Goal: Entertainment & Leisure: Consume media (video, audio)

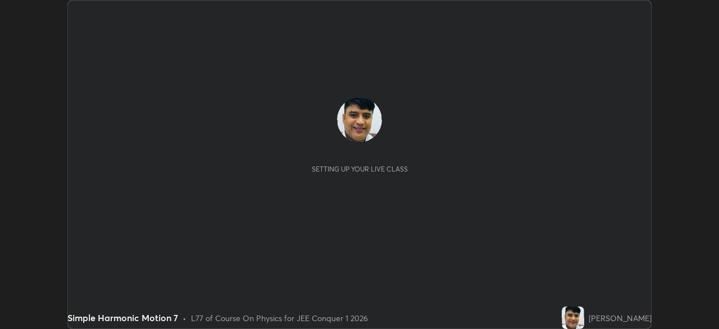
scroll to position [329, 719]
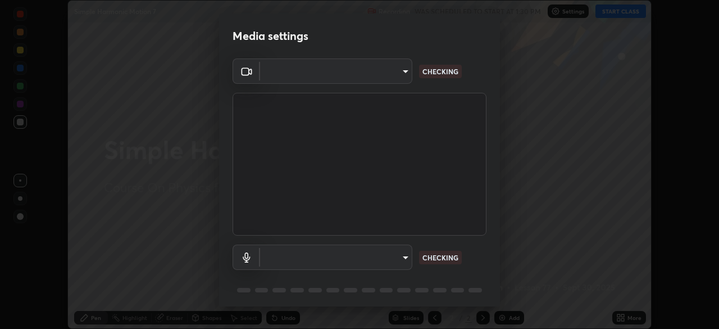
type input "45a9c953fc560ff4a06357cd143dcd85fc71fb1e664dcff5325b0048f3aa7c7e"
type input "default"
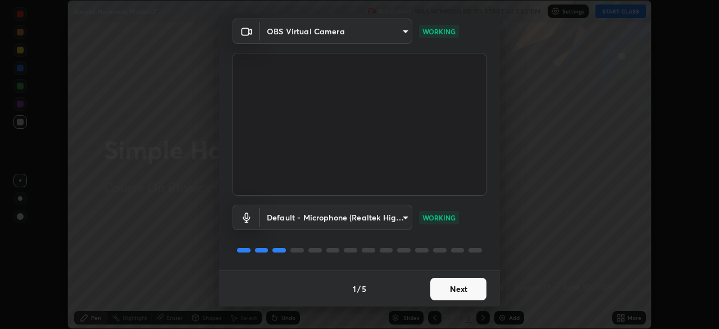
click at [472, 284] on button "Next" at bounding box center [459, 289] width 56 height 22
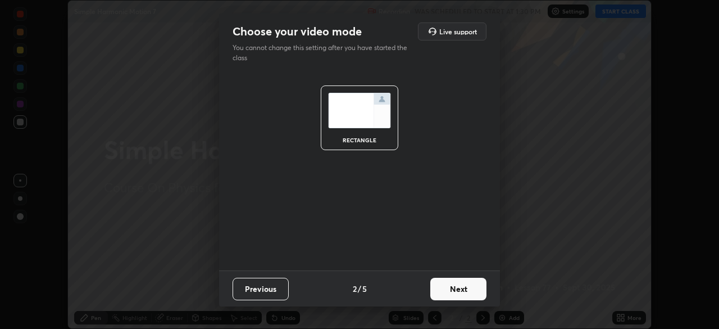
click at [472, 288] on button "Next" at bounding box center [459, 289] width 56 height 22
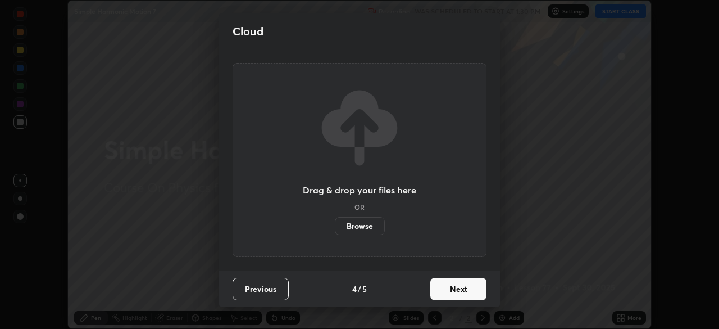
click at [472, 290] on button "Next" at bounding box center [459, 289] width 56 height 22
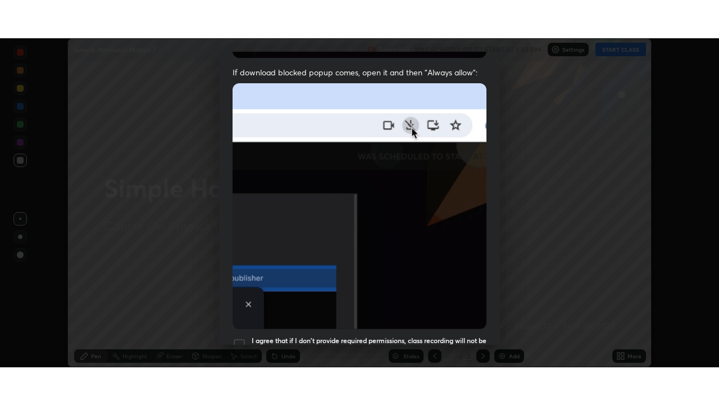
scroll to position [269, 0]
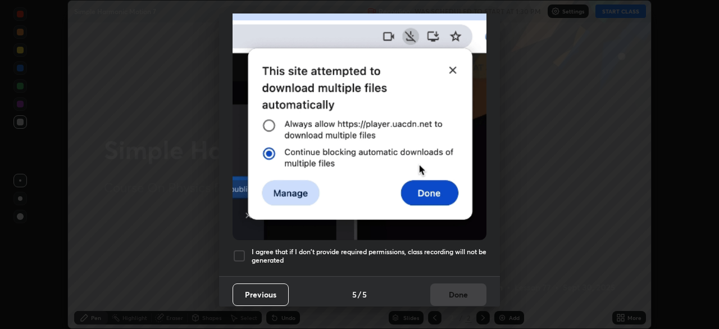
click at [469, 253] on h5 "I agree that if I don't provide required permissions, class recording will not …" at bounding box center [369, 255] width 235 height 17
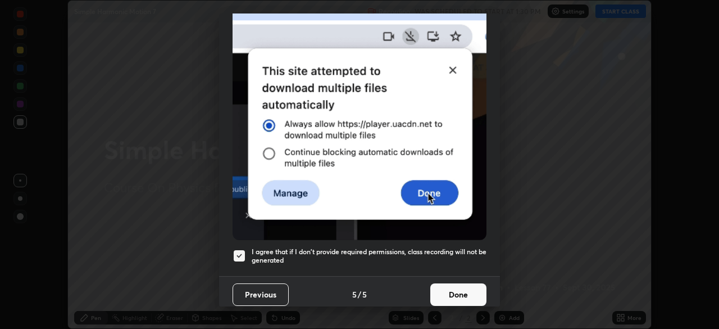
click at [467, 288] on button "Done" at bounding box center [459, 294] width 56 height 22
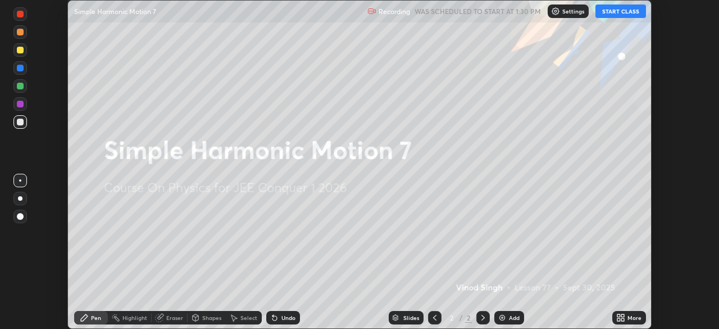
click at [625, 12] on button "START CLASS" at bounding box center [621, 10] width 51 height 13
click at [629, 317] on div "More" at bounding box center [635, 318] width 14 height 6
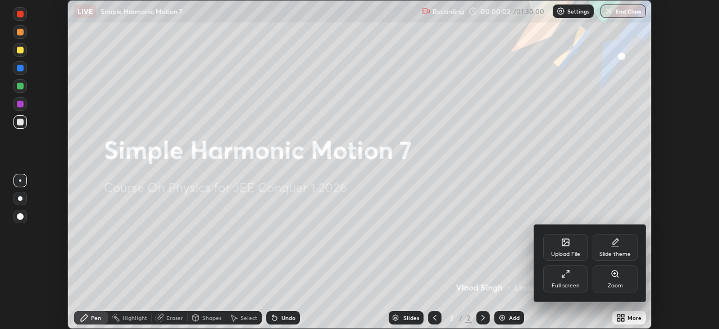
click at [573, 283] on div "Full screen" at bounding box center [566, 286] width 28 height 6
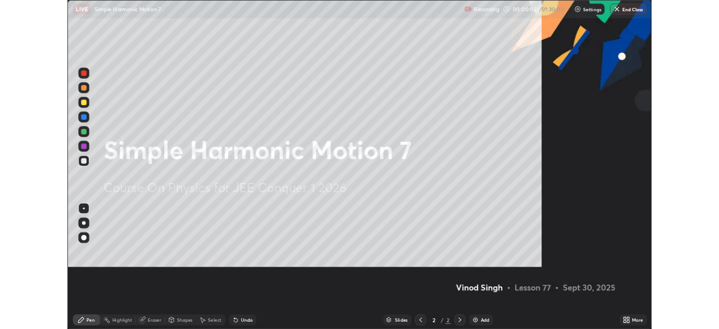
scroll to position [405, 719]
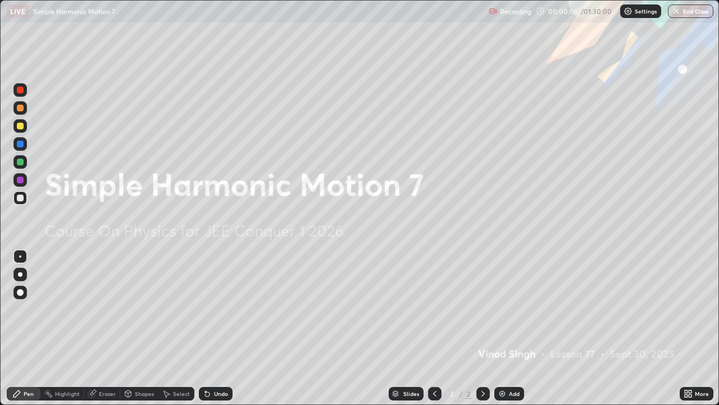
click at [502, 328] on img at bounding box center [502, 393] width 9 height 9
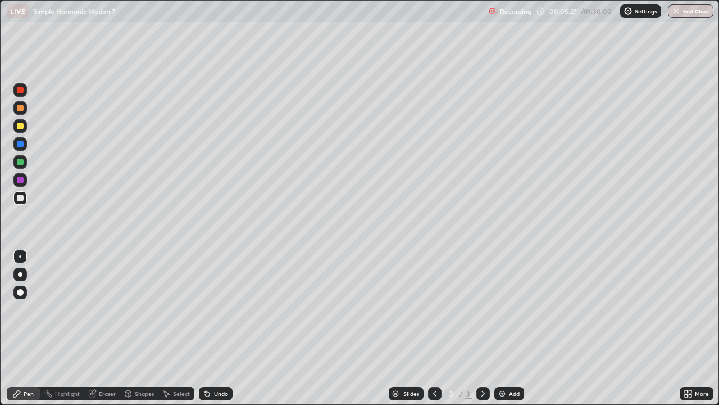
click at [20, 126] on div at bounding box center [20, 126] width 7 height 7
click at [143, 328] on div "Shapes" at bounding box center [144, 394] width 19 height 6
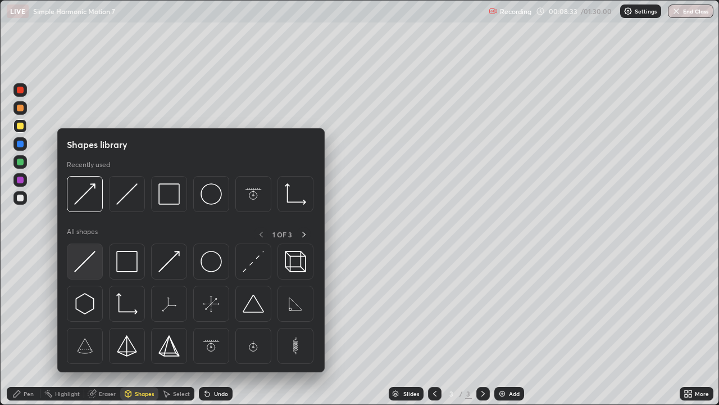
click at [86, 262] on img at bounding box center [84, 261] width 21 height 21
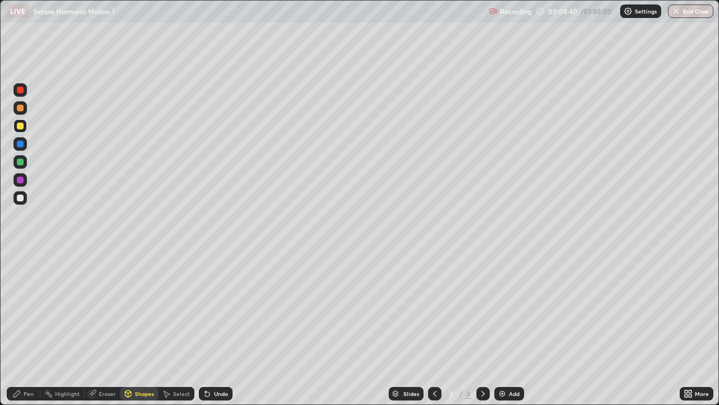
click at [28, 328] on div "Pen" at bounding box center [29, 394] width 10 height 6
click at [19, 292] on div at bounding box center [20, 292] width 7 height 7
click at [21, 201] on div at bounding box center [20, 197] width 7 height 7
click at [20, 256] on div at bounding box center [20, 256] width 2 height 2
click at [142, 328] on div "Shapes" at bounding box center [144, 394] width 19 height 6
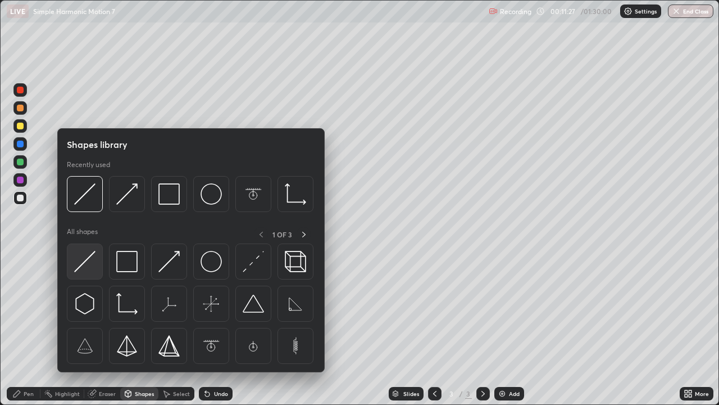
click at [76, 268] on img at bounding box center [84, 261] width 21 height 21
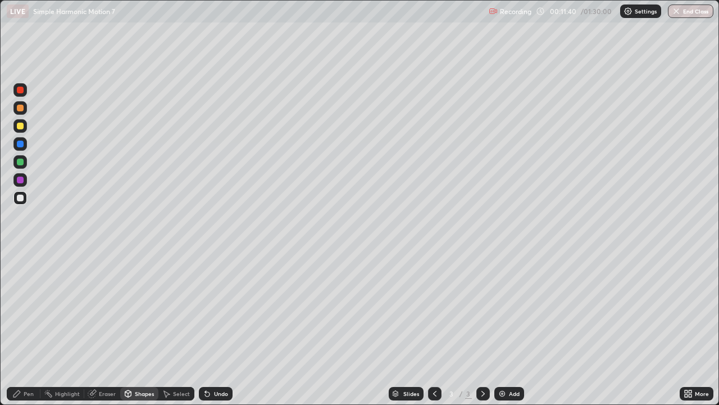
click at [19, 108] on div at bounding box center [20, 108] width 7 height 7
click at [29, 328] on div "Pen" at bounding box center [29, 394] width 10 height 6
click at [107, 328] on div "Eraser" at bounding box center [102, 393] width 36 height 13
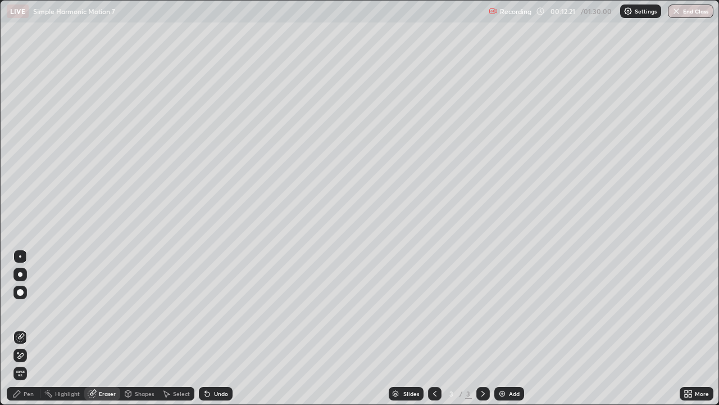
click at [146, 328] on div "Shapes" at bounding box center [144, 394] width 19 height 6
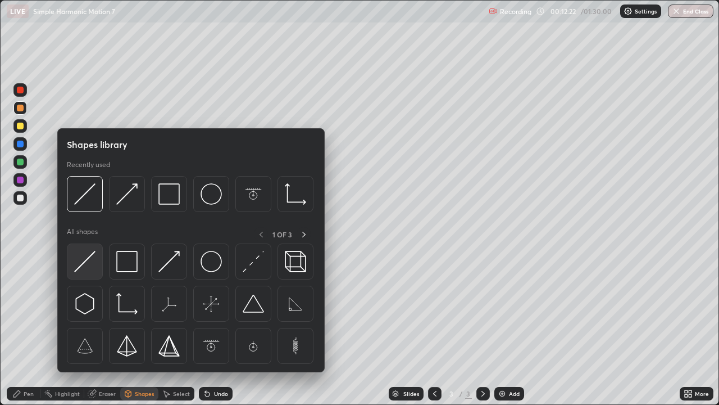
click at [84, 261] on img at bounding box center [84, 261] width 21 height 21
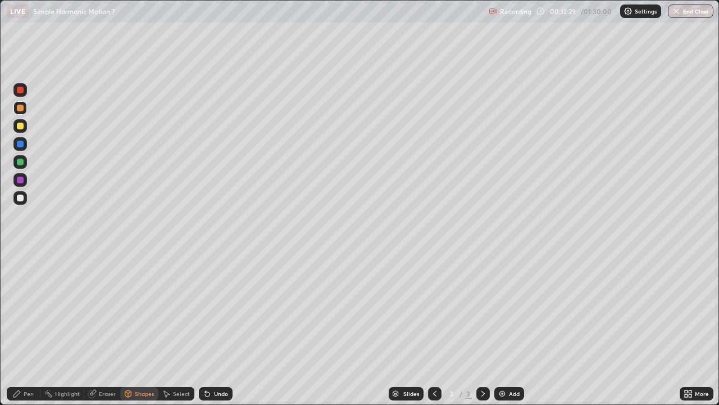
click at [20, 143] on div at bounding box center [20, 144] width 7 height 7
click at [26, 328] on div "Pen" at bounding box center [24, 393] width 34 height 13
click at [107, 328] on div "Eraser" at bounding box center [107, 394] width 17 height 6
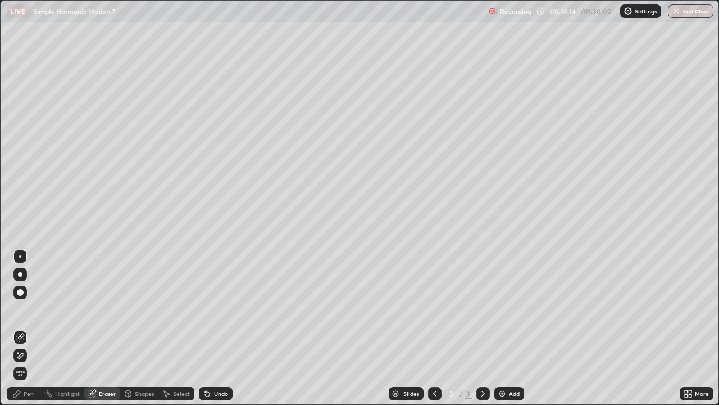
click at [25, 328] on div "Pen" at bounding box center [24, 393] width 34 height 13
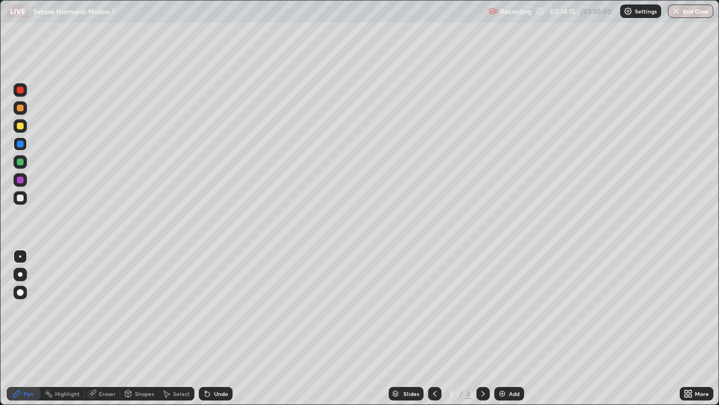
click at [19, 182] on div at bounding box center [20, 179] width 7 height 7
click at [19, 162] on div at bounding box center [20, 161] width 7 height 7
click at [146, 328] on div "Shapes" at bounding box center [144, 394] width 19 height 6
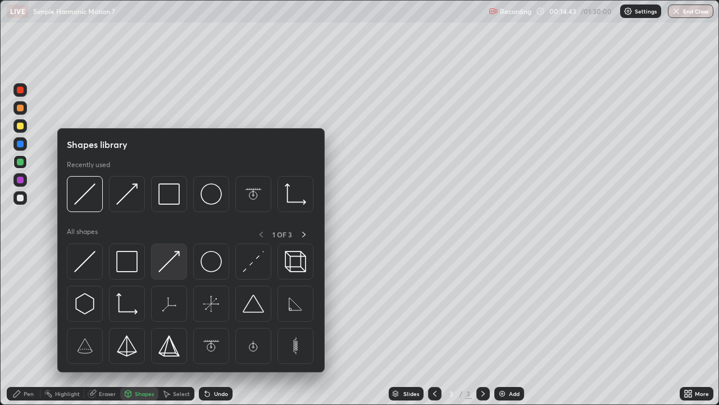
click at [168, 262] on img at bounding box center [168, 261] width 21 height 21
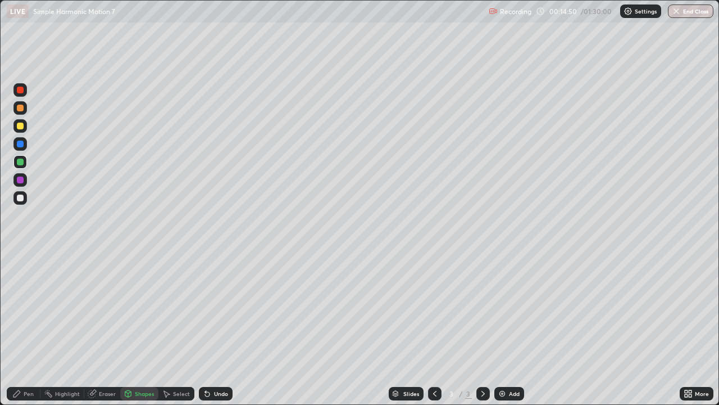
click at [28, 328] on div "Pen" at bounding box center [29, 394] width 10 height 6
click at [19, 144] on div at bounding box center [20, 144] width 7 height 7
click at [21, 161] on div at bounding box center [20, 161] width 7 height 7
click at [21, 141] on div at bounding box center [20, 144] width 7 height 7
click at [20, 110] on div at bounding box center [20, 108] width 7 height 7
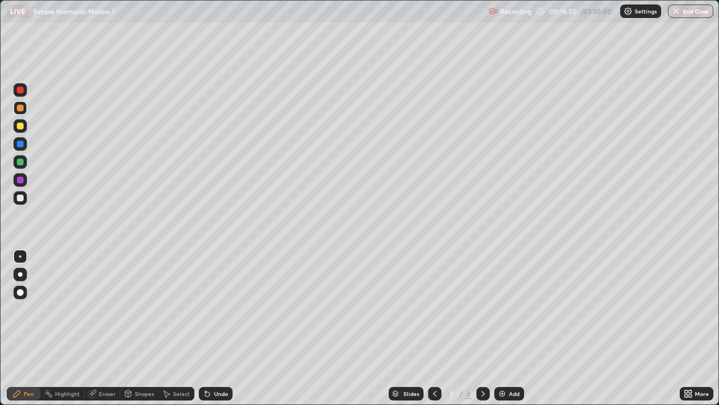
click at [146, 328] on div "Shapes" at bounding box center [139, 393] width 38 height 13
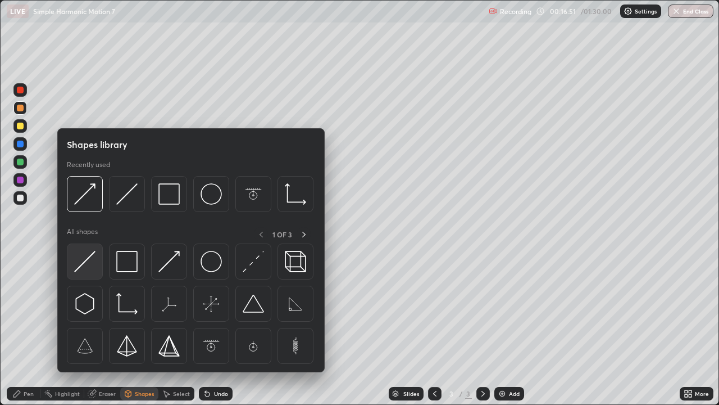
click at [83, 259] on img at bounding box center [84, 261] width 21 height 21
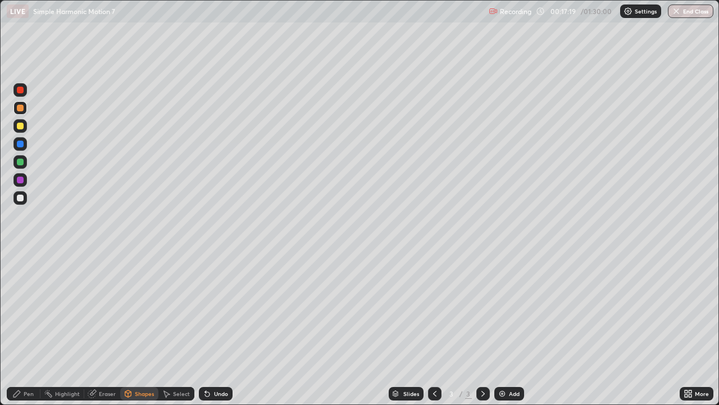
click at [20, 143] on div at bounding box center [20, 144] width 7 height 7
click at [108, 328] on div "Eraser" at bounding box center [107, 394] width 17 height 6
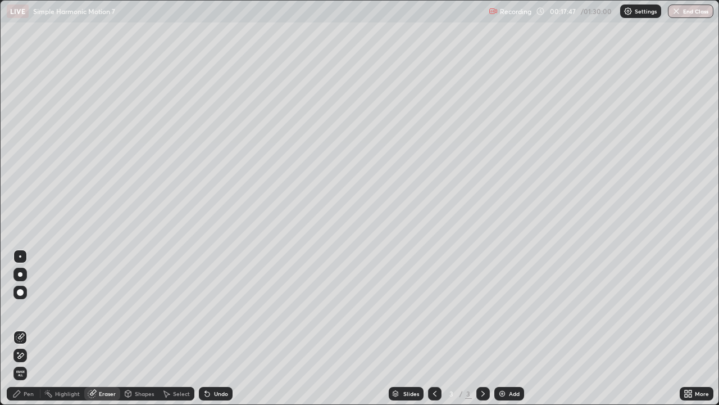
click at [28, 328] on div "Pen" at bounding box center [24, 393] width 34 height 13
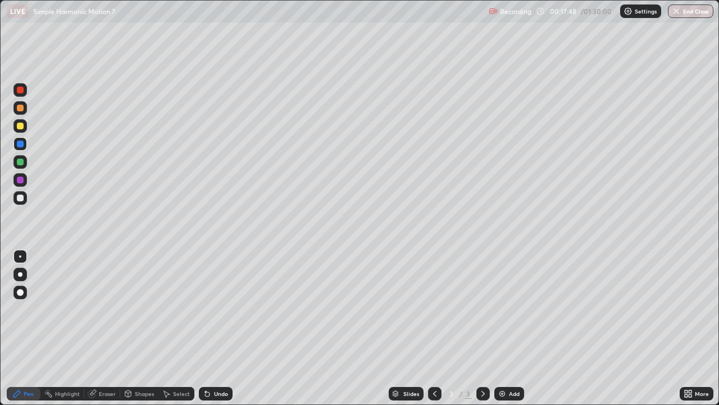
click at [20, 197] on div at bounding box center [20, 197] width 7 height 7
click at [27, 328] on div "Pen" at bounding box center [29, 394] width 10 height 6
click at [21, 180] on div at bounding box center [20, 179] width 7 height 7
click at [501, 328] on img at bounding box center [502, 393] width 9 height 9
click at [20, 145] on div at bounding box center [20, 144] width 7 height 7
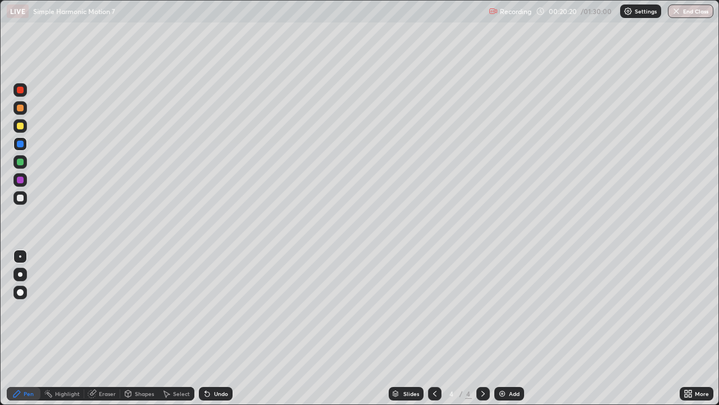
click at [20, 126] on div at bounding box center [20, 126] width 7 height 7
click at [20, 175] on div at bounding box center [19, 179] width 13 height 13
click at [140, 328] on div "Shapes" at bounding box center [144, 394] width 19 height 6
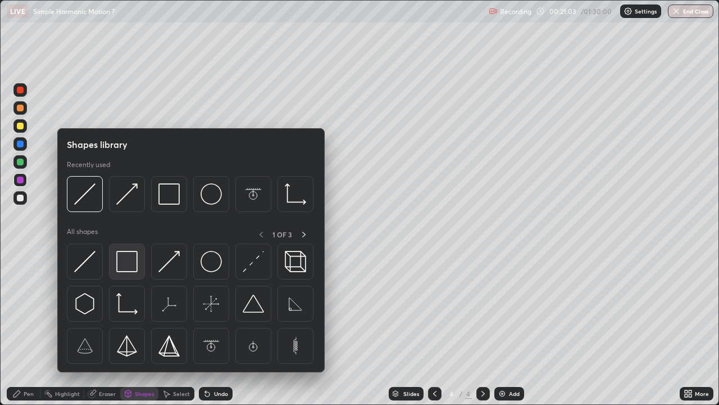
click at [125, 265] on img at bounding box center [126, 261] width 21 height 21
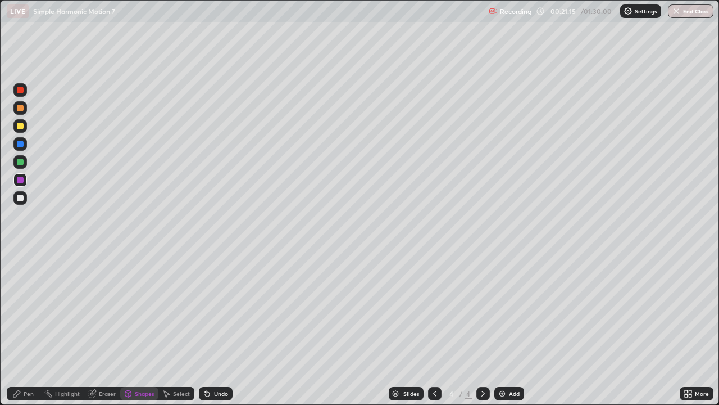
click at [19, 162] on div at bounding box center [20, 161] width 7 height 7
click at [108, 328] on div "Eraser" at bounding box center [107, 394] width 17 height 6
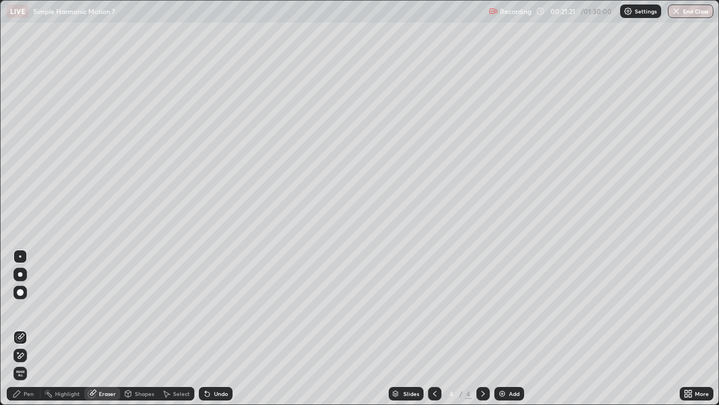
click at [30, 328] on div "Pen" at bounding box center [24, 393] width 34 height 13
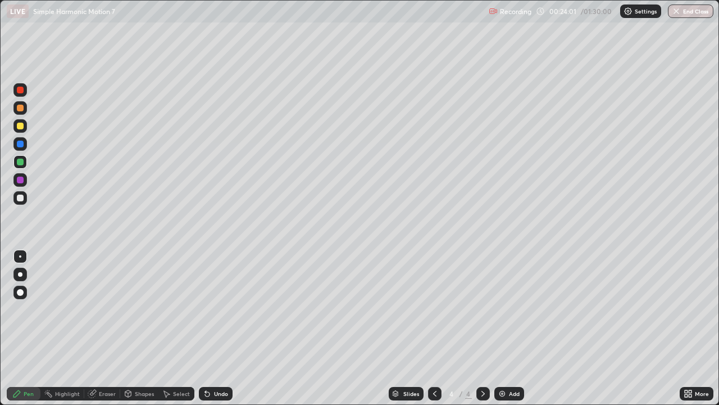
click at [20, 200] on div at bounding box center [20, 197] width 7 height 7
click at [432, 328] on div at bounding box center [434, 393] width 13 height 22
click at [481, 328] on icon at bounding box center [483, 393] width 9 height 9
click at [20, 161] on div at bounding box center [20, 161] width 7 height 7
click at [16, 198] on div at bounding box center [19, 197] width 13 height 13
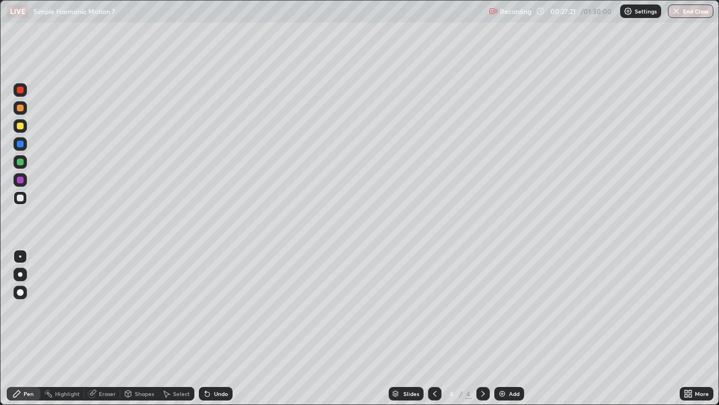
click at [500, 328] on img at bounding box center [502, 393] width 9 height 9
click at [22, 125] on div at bounding box center [20, 126] width 7 height 7
click at [20, 198] on div at bounding box center [20, 197] width 7 height 7
click at [20, 126] on div at bounding box center [20, 126] width 7 height 7
click at [22, 198] on div at bounding box center [20, 197] width 7 height 7
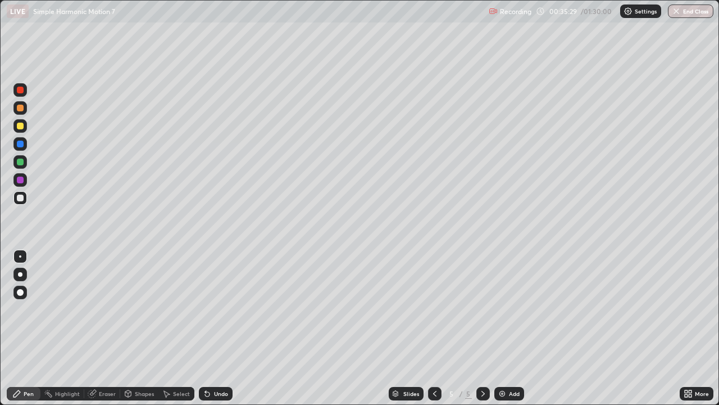
click at [501, 328] on img at bounding box center [502, 393] width 9 height 9
click at [20, 107] on div at bounding box center [20, 108] width 7 height 7
click at [20, 162] on div at bounding box center [20, 161] width 7 height 7
click at [104, 328] on div "Eraser" at bounding box center [107, 394] width 17 height 6
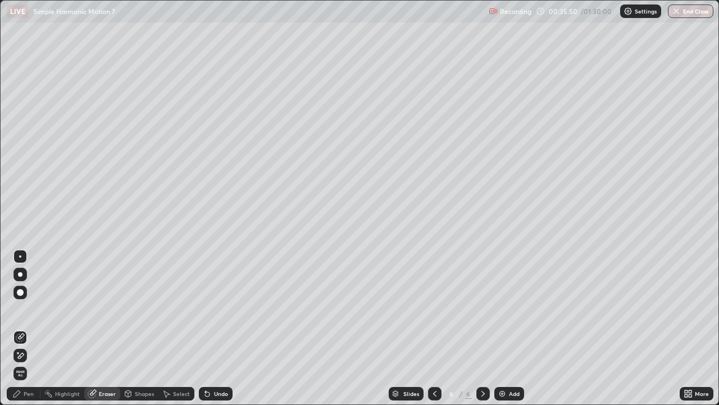
click at [135, 328] on div "Shapes" at bounding box center [144, 394] width 19 height 6
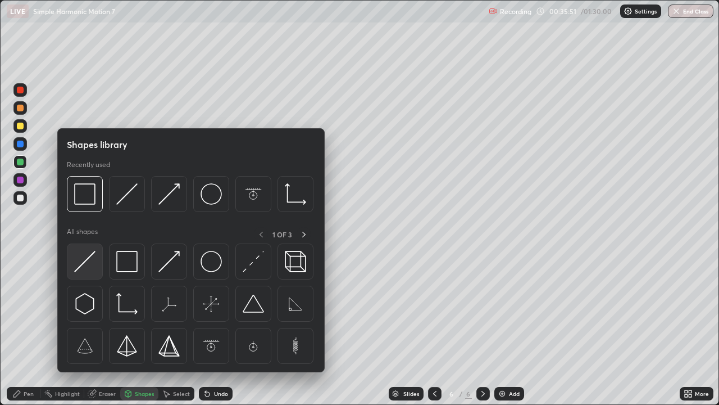
click at [78, 269] on img at bounding box center [84, 261] width 21 height 21
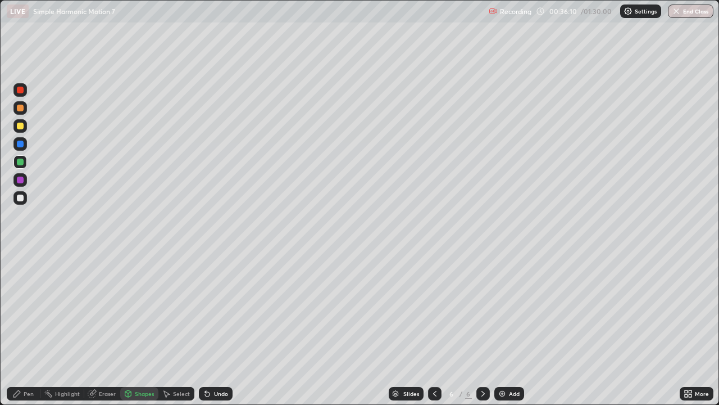
click at [32, 328] on div "Pen" at bounding box center [29, 394] width 10 height 6
click at [21, 291] on div at bounding box center [20, 292] width 7 height 7
click at [142, 328] on div "Shapes" at bounding box center [144, 394] width 19 height 6
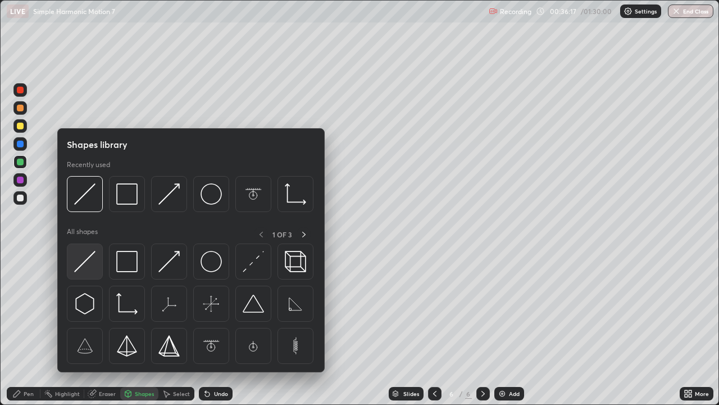
click at [85, 260] on img at bounding box center [84, 261] width 21 height 21
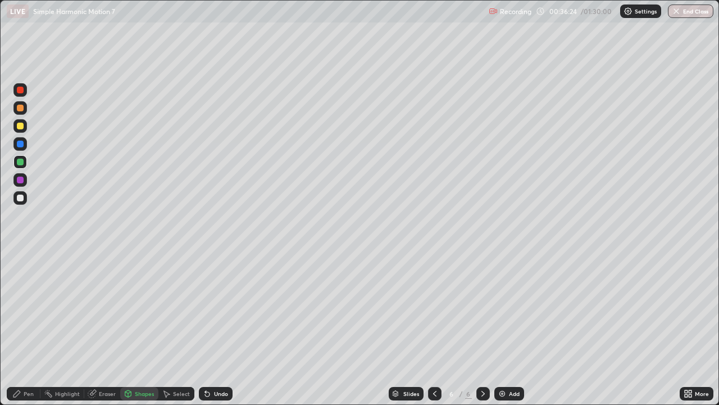
click at [30, 328] on div "Pen" at bounding box center [29, 394] width 10 height 6
click at [20, 257] on div at bounding box center [20, 256] width 2 height 2
click at [20, 197] on div at bounding box center [20, 197] width 7 height 7
click at [142, 328] on div "Shapes" at bounding box center [144, 394] width 19 height 6
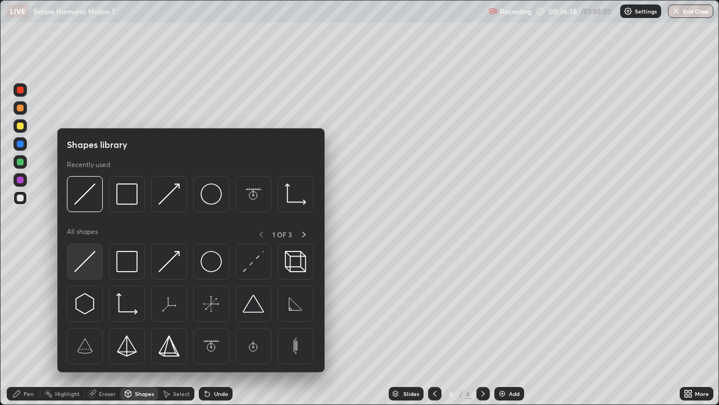
click at [87, 260] on img at bounding box center [84, 261] width 21 height 21
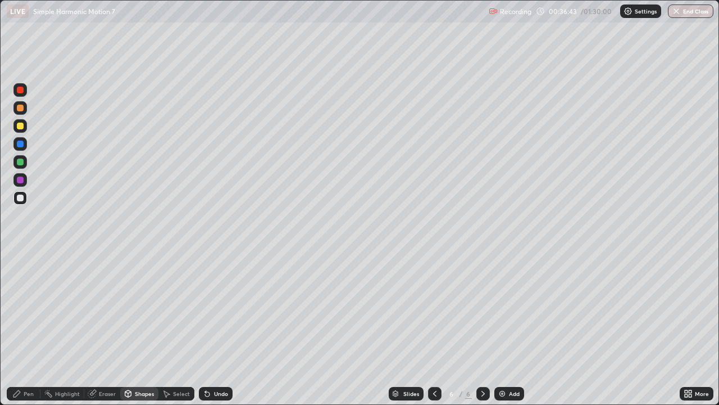
click at [19, 178] on div at bounding box center [20, 179] width 7 height 7
click at [26, 328] on div "Pen" at bounding box center [24, 393] width 34 height 13
click at [20, 143] on div at bounding box center [20, 144] width 7 height 7
click at [20, 90] on div at bounding box center [20, 90] width 7 height 7
click at [19, 127] on div at bounding box center [20, 126] width 7 height 7
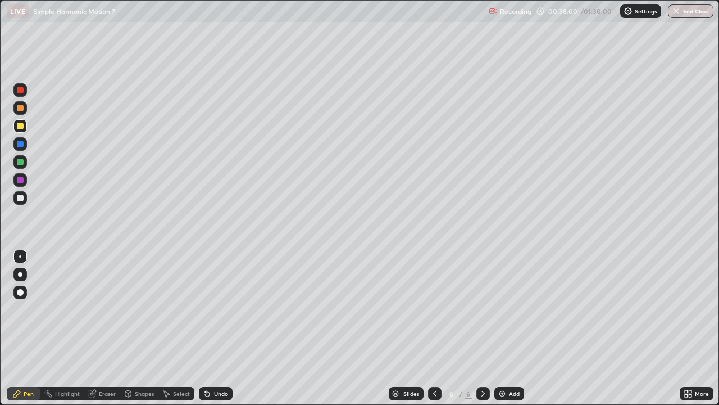
click at [106, 328] on div "Eraser" at bounding box center [107, 394] width 17 height 6
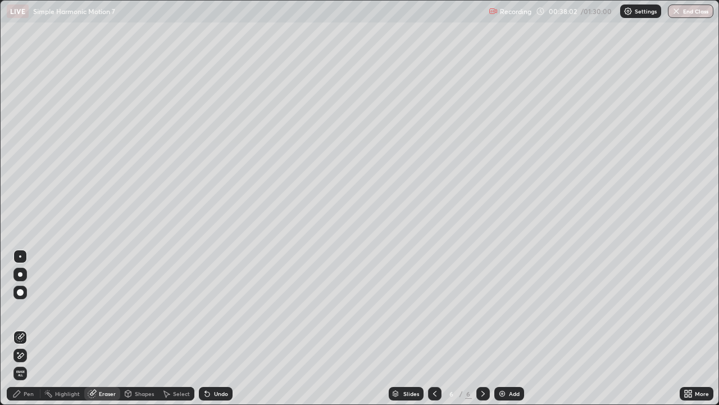
click at [65, 328] on div "Highlight" at bounding box center [67, 394] width 25 height 6
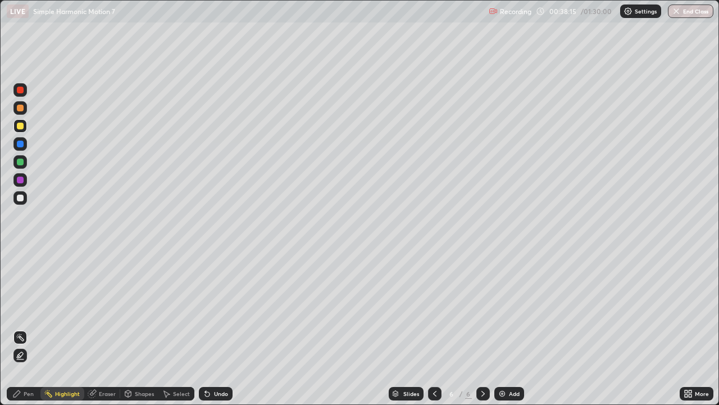
click at [18, 165] on div at bounding box center [20, 161] width 7 height 7
click at [19, 199] on div at bounding box center [20, 197] width 7 height 7
click at [141, 328] on div "Shapes" at bounding box center [144, 394] width 19 height 6
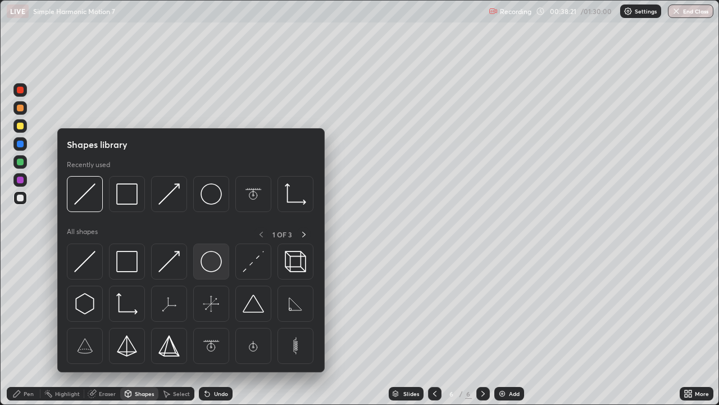
click at [203, 265] on img at bounding box center [211, 261] width 21 height 21
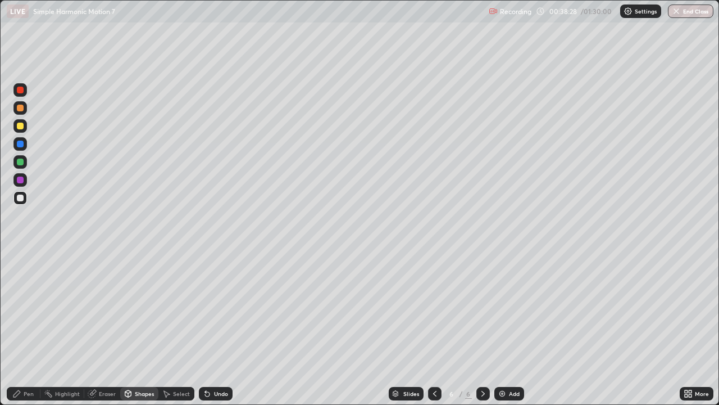
click at [19, 162] on div at bounding box center [20, 161] width 7 height 7
click at [139, 328] on div "Shapes" at bounding box center [144, 394] width 19 height 6
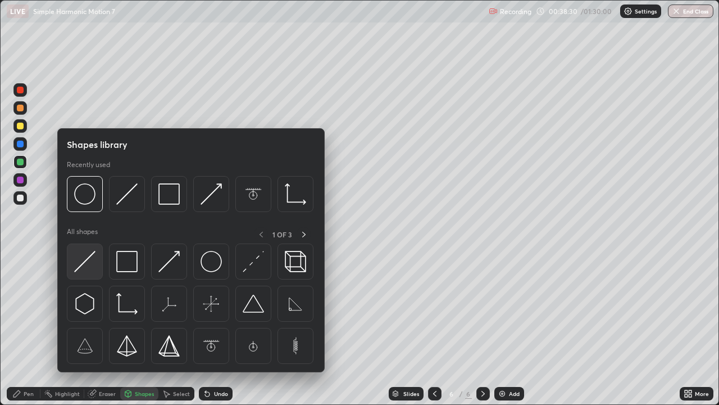
click at [81, 268] on img at bounding box center [84, 261] width 21 height 21
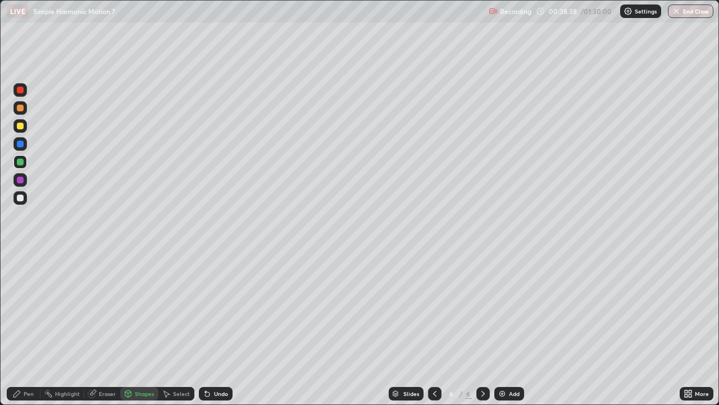
click at [108, 328] on div "Eraser" at bounding box center [102, 393] width 36 height 13
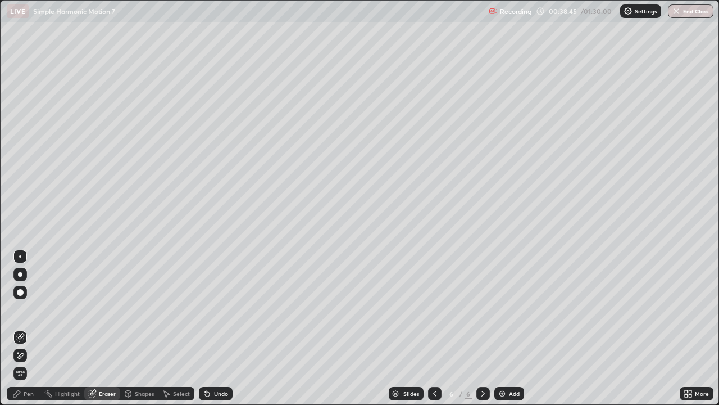
click at [28, 328] on div "Pen" at bounding box center [24, 393] width 34 height 13
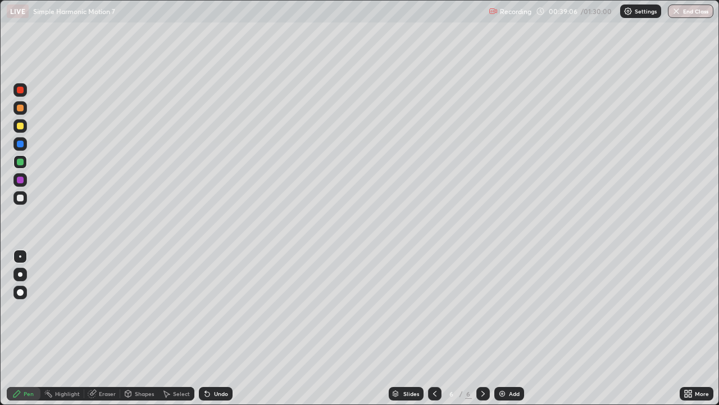
click at [22, 293] on div at bounding box center [20, 292] width 7 height 7
click at [141, 328] on div "Shapes" at bounding box center [144, 394] width 19 height 6
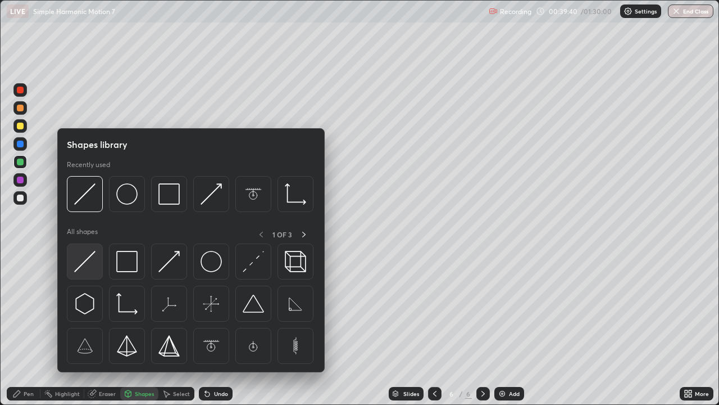
click at [85, 265] on img at bounding box center [84, 261] width 21 height 21
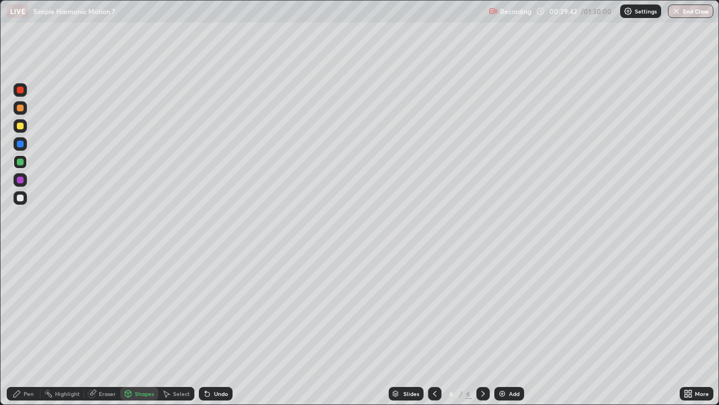
click at [20, 111] on div at bounding box center [20, 108] width 7 height 7
click at [26, 328] on div "Pen" at bounding box center [29, 394] width 10 height 6
click at [20, 256] on div at bounding box center [20, 256] width 2 height 2
click at [20, 291] on div at bounding box center [20, 292] width 7 height 7
click at [19, 145] on div at bounding box center [20, 144] width 7 height 7
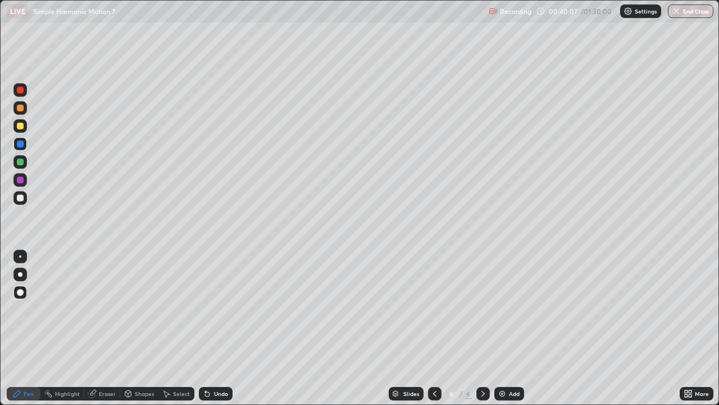
click at [29, 328] on div "Pen" at bounding box center [29, 394] width 10 height 6
click at [20, 256] on div at bounding box center [20, 256] width 2 height 2
click at [143, 328] on div "Shapes" at bounding box center [139, 393] width 38 height 13
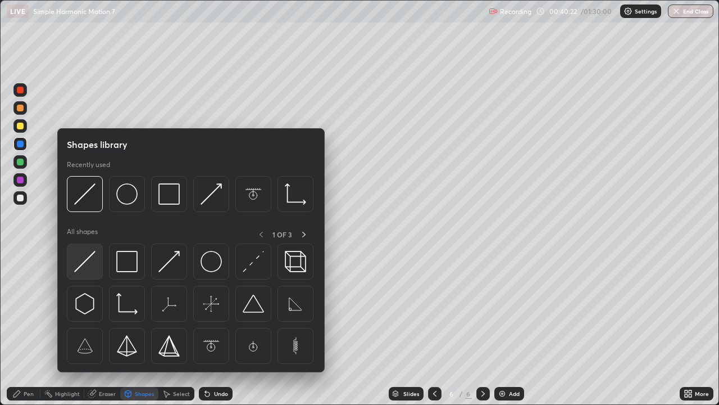
click at [89, 259] on img at bounding box center [84, 261] width 21 height 21
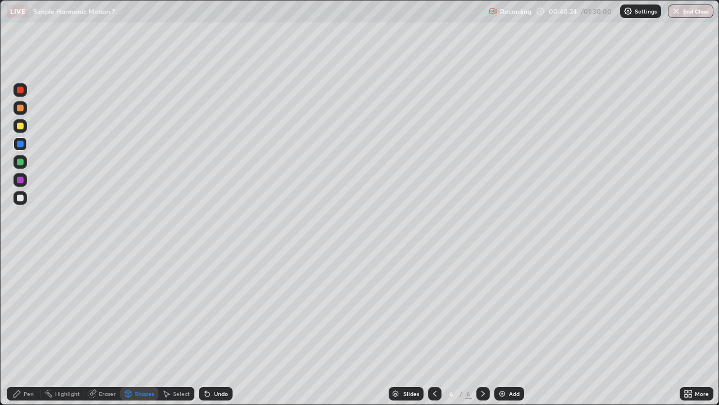
click at [148, 328] on div "Shapes" at bounding box center [144, 394] width 19 height 6
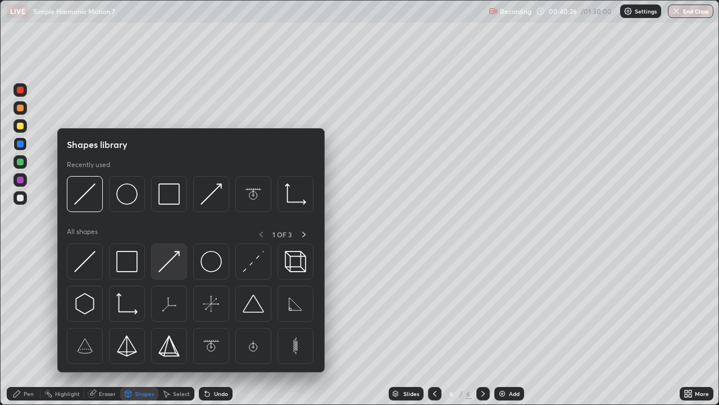
click at [174, 263] on img at bounding box center [168, 261] width 21 height 21
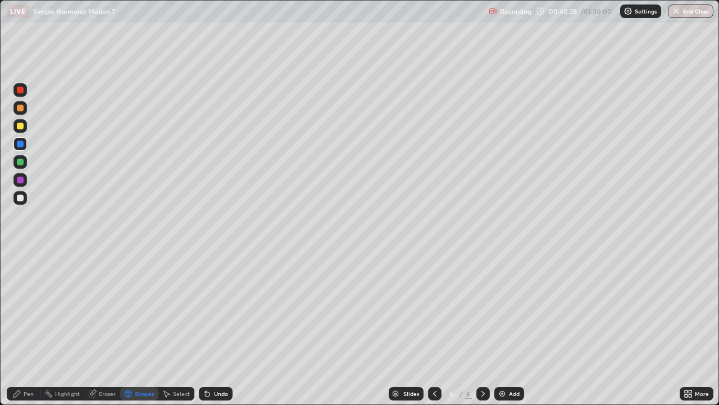
click at [24, 177] on div at bounding box center [19, 179] width 13 height 13
click at [24, 328] on div "Pen" at bounding box center [29, 394] width 10 height 6
click at [501, 328] on img at bounding box center [502, 393] width 9 height 9
click at [107, 328] on div "Eraser" at bounding box center [107, 394] width 17 height 6
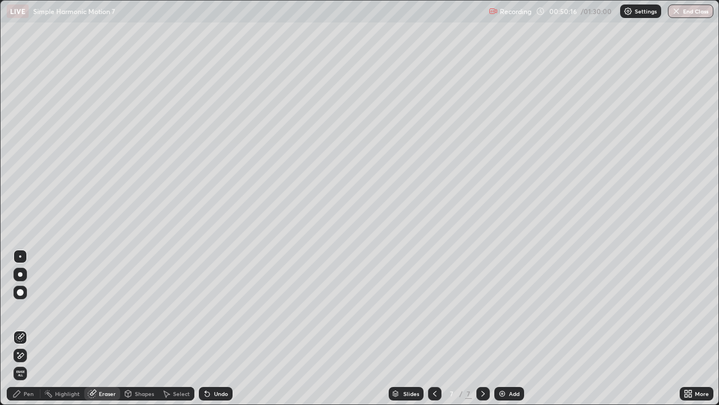
click at [31, 328] on div "Pen" at bounding box center [29, 394] width 10 height 6
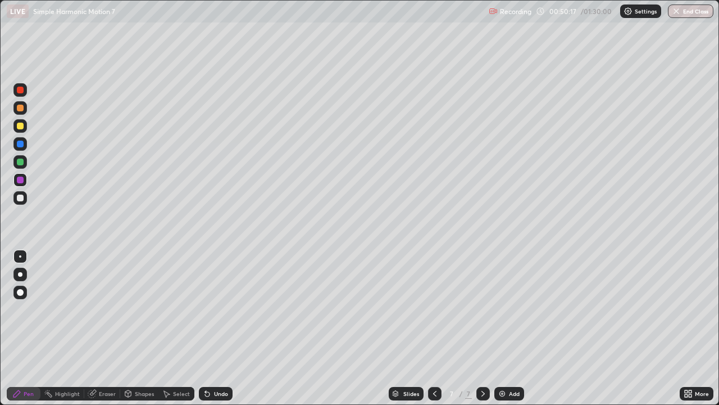
click at [20, 292] on div at bounding box center [20, 292] width 7 height 7
click at [20, 163] on div at bounding box center [20, 161] width 7 height 7
click at [138, 328] on div "Shapes" at bounding box center [144, 394] width 19 height 6
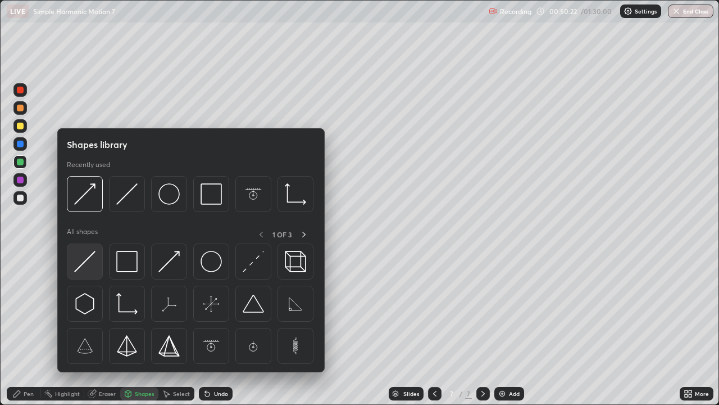
click at [87, 259] on img at bounding box center [84, 261] width 21 height 21
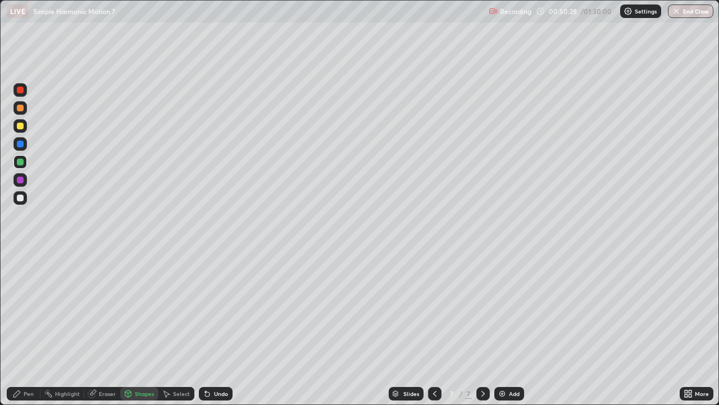
click at [31, 328] on div "Pen" at bounding box center [29, 394] width 10 height 6
click at [20, 256] on div at bounding box center [20, 256] width 2 height 2
click at [18, 197] on div at bounding box center [20, 197] width 7 height 7
click at [139, 328] on div "Shapes" at bounding box center [144, 394] width 19 height 6
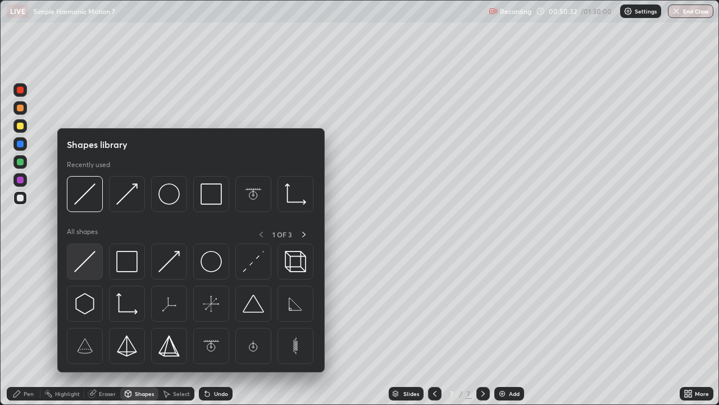
click at [87, 257] on img at bounding box center [84, 261] width 21 height 21
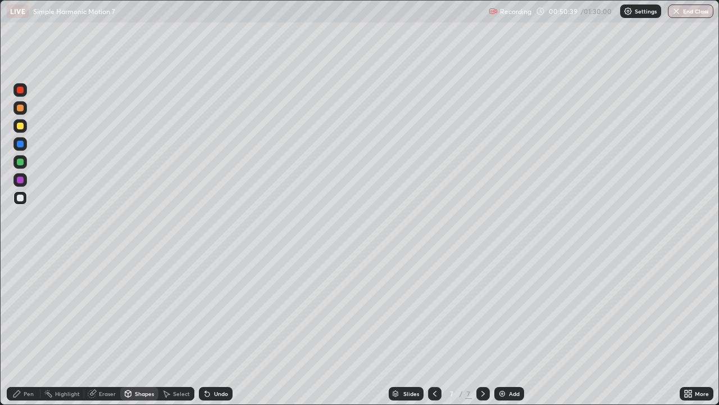
click at [29, 328] on div "Pen" at bounding box center [24, 393] width 34 height 13
click at [106, 328] on div "Eraser" at bounding box center [107, 394] width 17 height 6
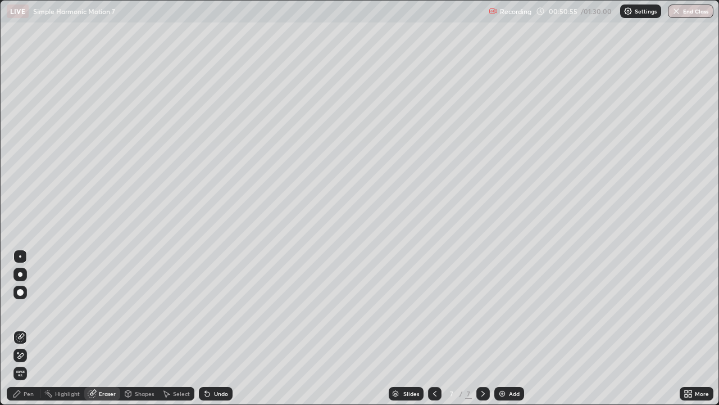
click at [107, 328] on div "Eraser" at bounding box center [107, 394] width 17 height 6
click at [31, 328] on div "Pen" at bounding box center [29, 394] width 10 height 6
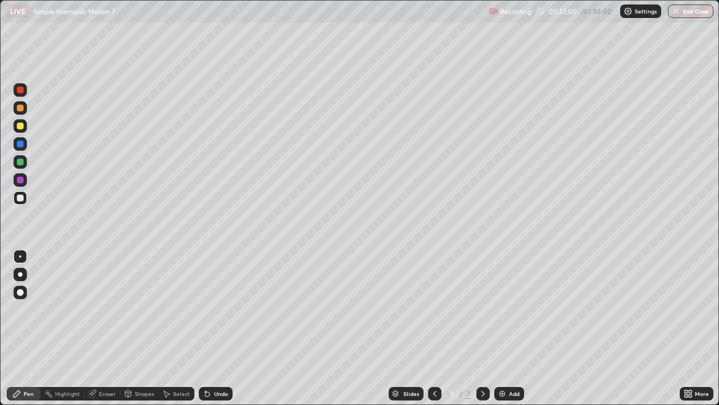
click at [19, 110] on div at bounding box center [20, 108] width 7 height 7
click at [142, 328] on div "Shapes" at bounding box center [144, 394] width 19 height 6
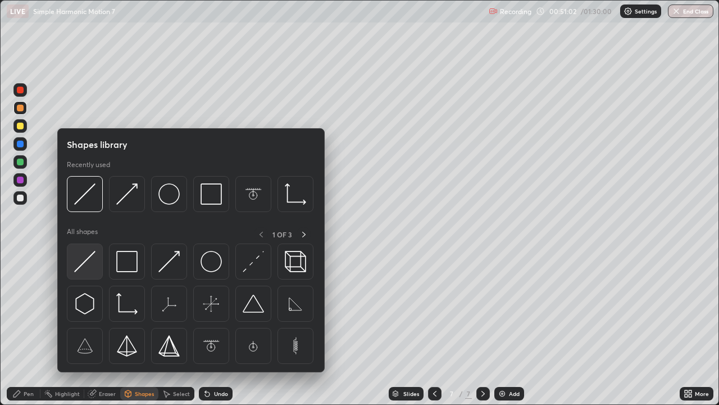
click at [88, 259] on img at bounding box center [84, 261] width 21 height 21
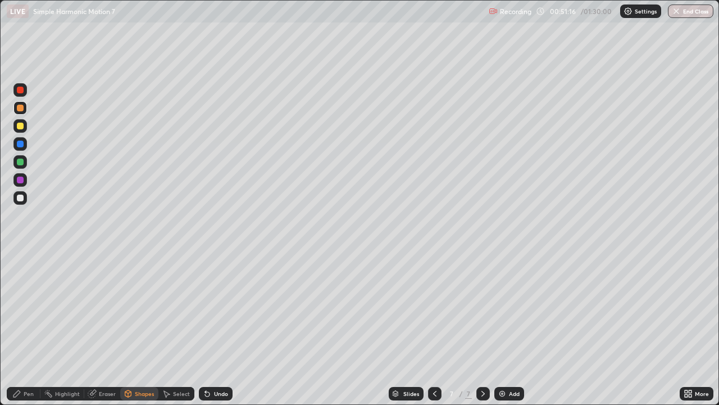
click at [33, 328] on div "Pen" at bounding box center [24, 393] width 34 height 13
click at [19, 92] on div at bounding box center [20, 90] width 7 height 7
click at [22, 145] on div at bounding box center [20, 144] width 7 height 7
click at [139, 328] on div "Shapes" at bounding box center [144, 394] width 19 height 6
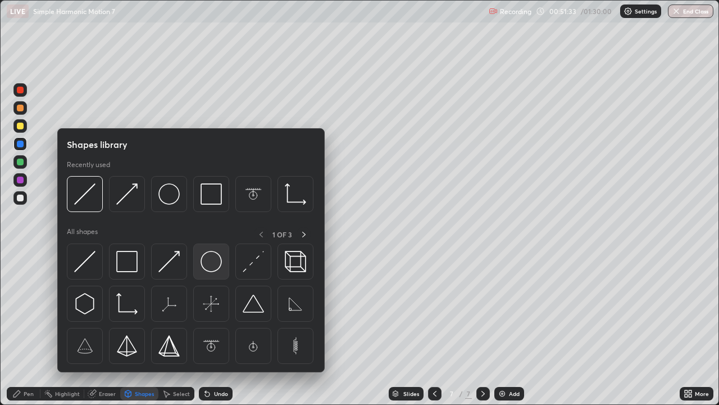
click at [206, 268] on img at bounding box center [211, 261] width 21 height 21
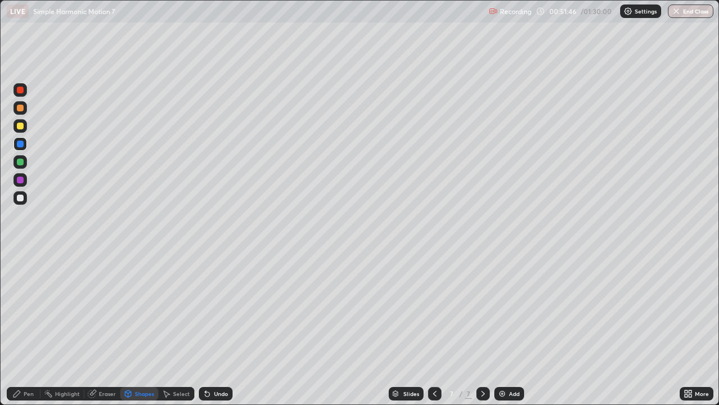
click at [104, 328] on div "Eraser" at bounding box center [107, 394] width 17 height 6
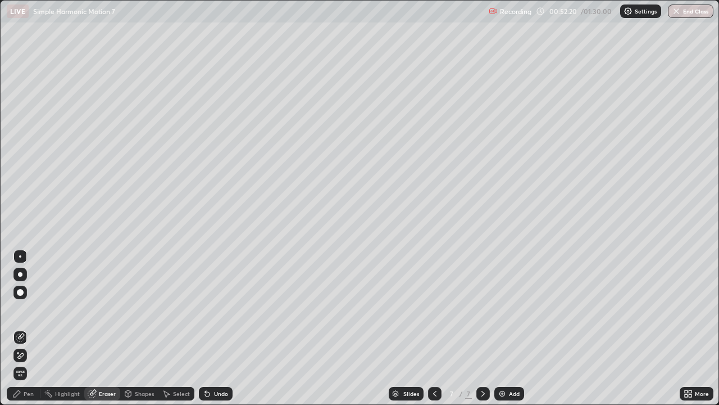
click at [29, 328] on div "Pen" at bounding box center [29, 394] width 10 height 6
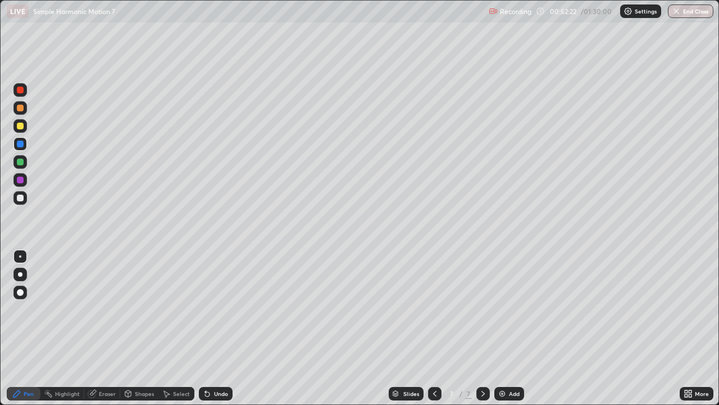
click at [22, 200] on div at bounding box center [20, 197] width 7 height 7
click at [104, 328] on div "Eraser" at bounding box center [107, 394] width 17 height 6
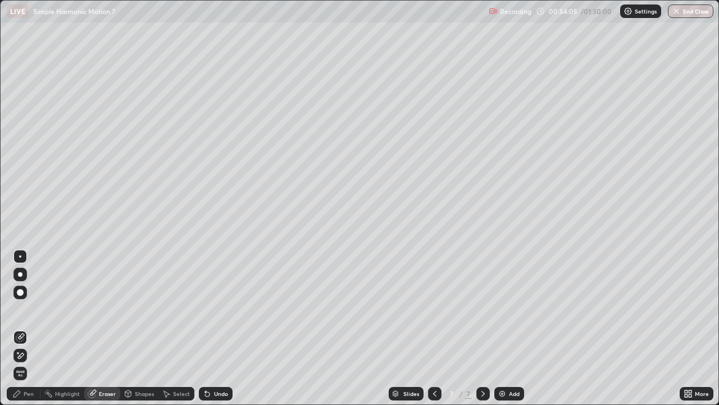
click at [31, 328] on div "Pen" at bounding box center [24, 393] width 34 height 13
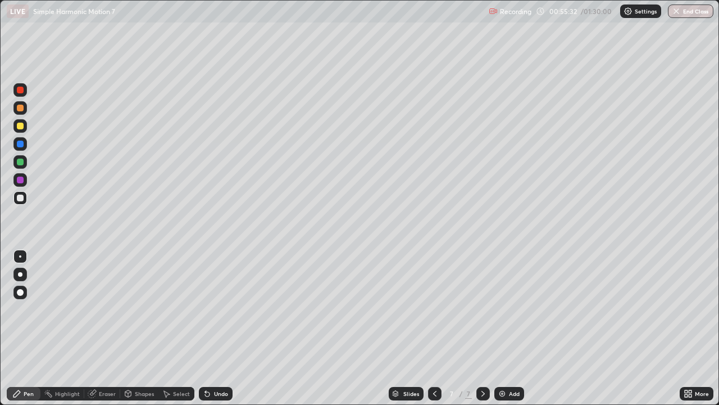
click at [19, 142] on div at bounding box center [20, 144] width 7 height 7
click at [137, 328] on div "Shapes" at bounding box center [144, 394] width 19 height 6
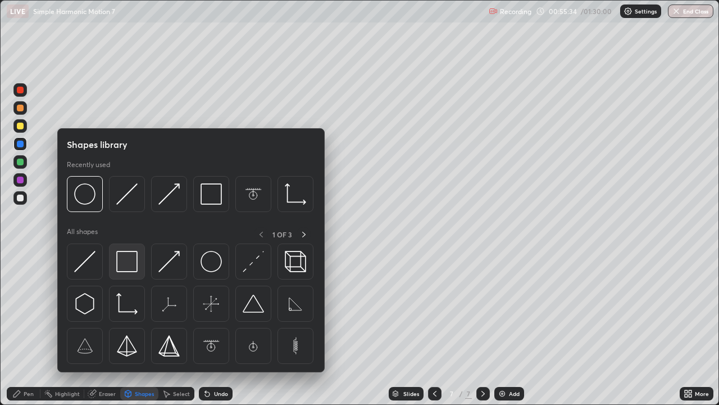
click at [116, 268] on img at bounding box center [126, 261] width 21 height 21
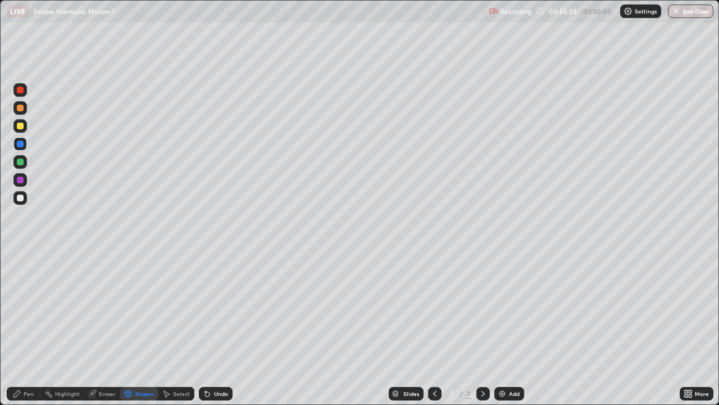
click at [28, 328] on div "Pen" at bounding box center [29, 394] width 10 height 6
click at [108, 328] on div "Eraser" at bounding box center [102, 393] width 36 height 13
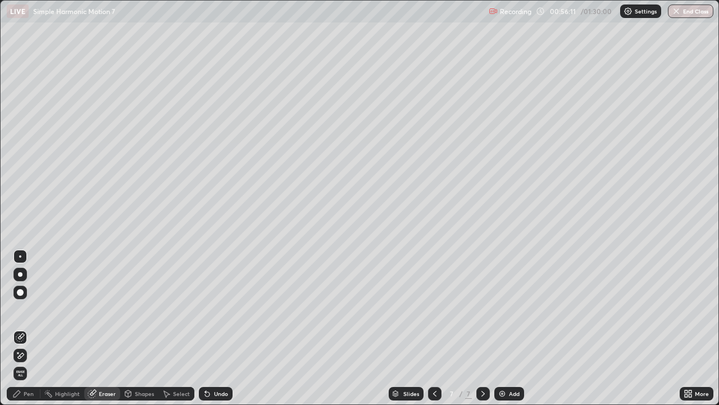
click at [34, 328] on div "Pen" at bounding box center [24, 393] width 34 height 13
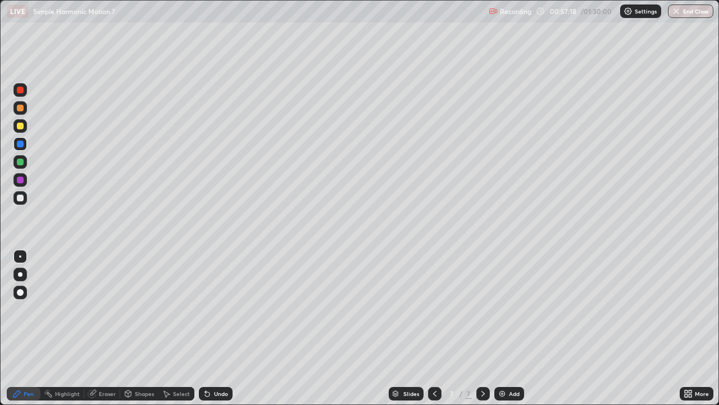
click at [19, 198] on div at bounding box center [20, 197] width 7 height 7
click at [481, 328] on div at bounding box center [483, 393] width 13 height 22
click at [501, 328] on img at bounding box center [502, 393] width 9 height 9
click at [18, 126] on div at bounding box center [20, 126] width 7 height 7
click at [105, 328] on div "Eraser" at bounding box center [107, 394] width 17 height 6
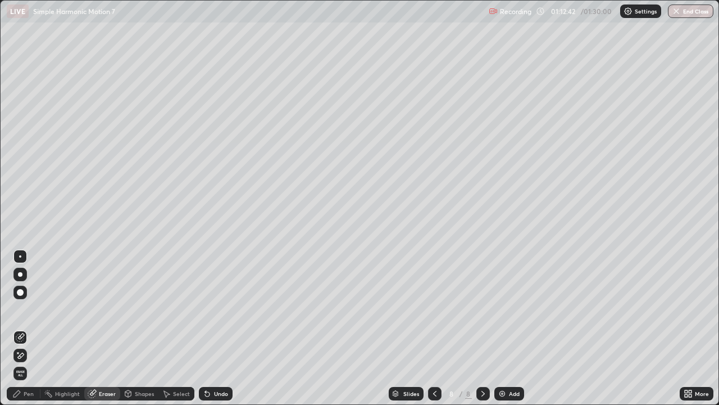
click at [17, 294] on div at bounding box center [20, 292] width 7 height 7
click at [20, 256] on div at bounding box center [20, 256] width 2 height 2
click at [139, 328] on div "Shapes" at bounding box center [144, 394] width 19 height 6
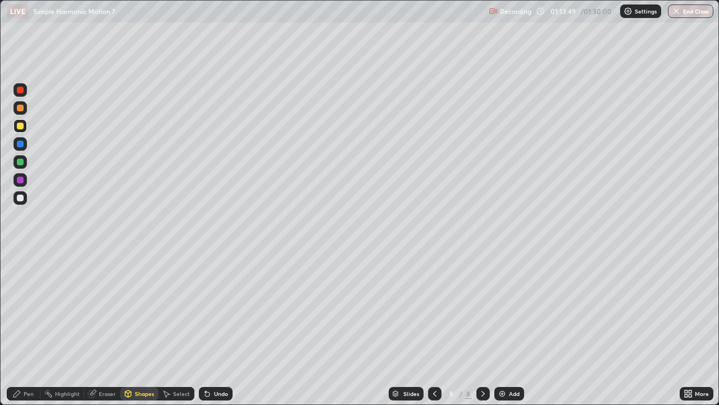
click at [31, 328] on div "Pen" at bounding box center [29, 394] width 10 height 6
click at [20, 197] on div at bounding box center [20, 197] width 7 height 7
click at [19, 127] on div at bounding box center [20, 126] width 7 height 7
click at [106, 328] on div "Eraser" at bounding box center [107, 394] width 17 height 6
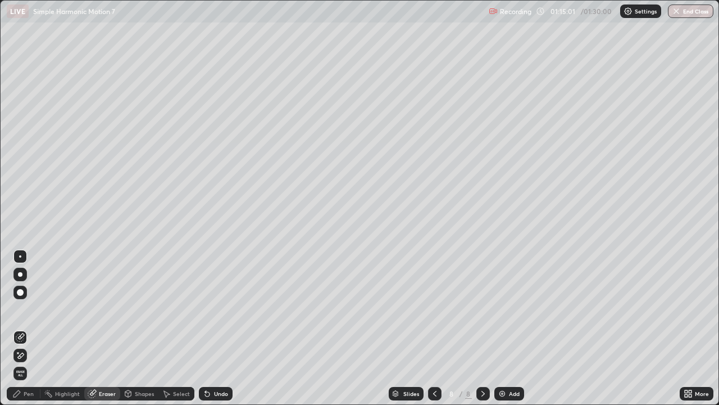
click at [31, 328] on div "Pen" at bounding box center [29, 394] width 10 height 6
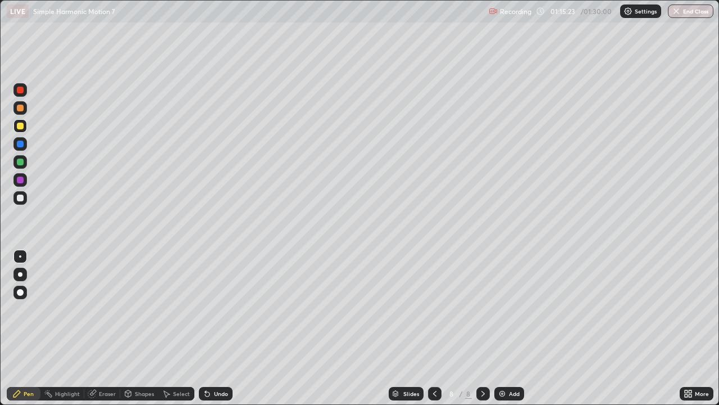
click at [104, 328] on div "Eraser" at bounding box center [107, 394] width 17 height 6
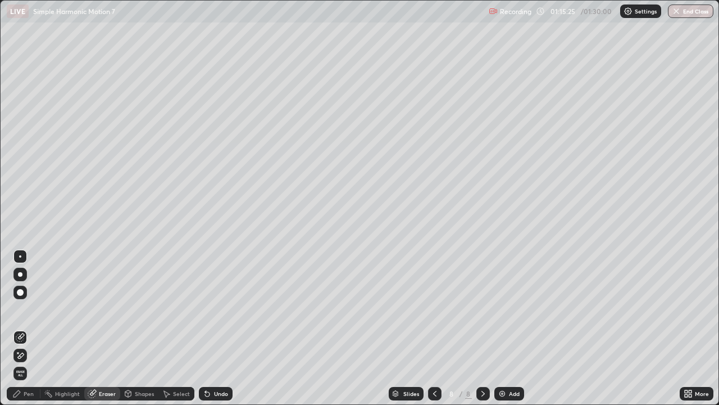
click at [29, 328] on div "Pen" at bounding box center [29, 394] width 10 height 6
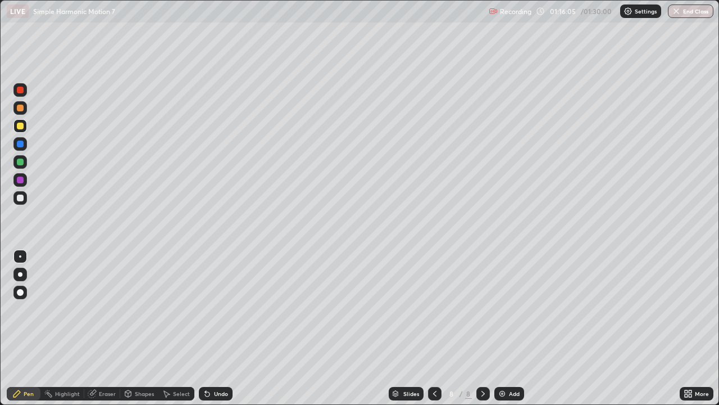
click at [17, 196] on div at bounding box center [20, 197] width 7 height 7
click at [21, 107] on div at bounding box center [20, 108] width 7 height 7
click at [501, 328] on img at bounding box center [502, 393] width 9 height 9
click at [103, 328] on div "Eraser" at bounding box center [107, 394] width 17 height 6
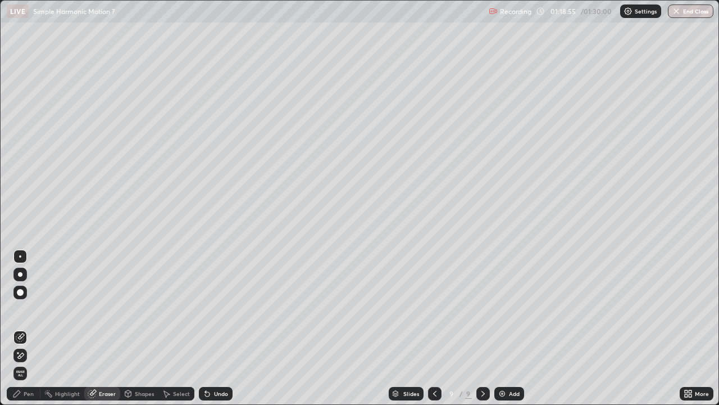
click at [29, 328] on div "Pen" at bounding box center [24, 393] width 34 height 13
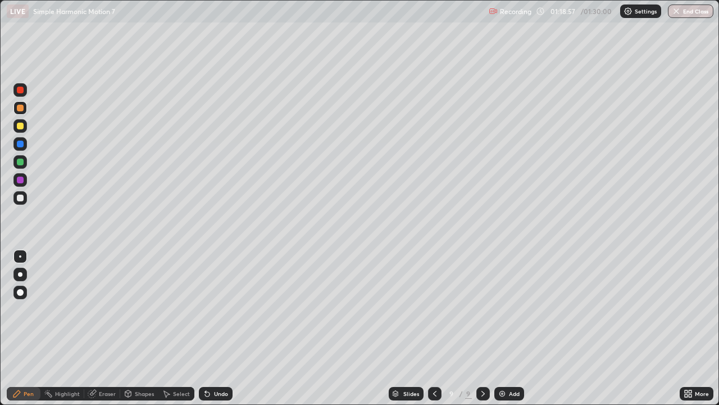
click at [20, 160] on div at bounding box center [20, 161] width 7 height 7
click at [142, 328] on div "Shapes" at bounding box center [139, 393] width 38 height 13
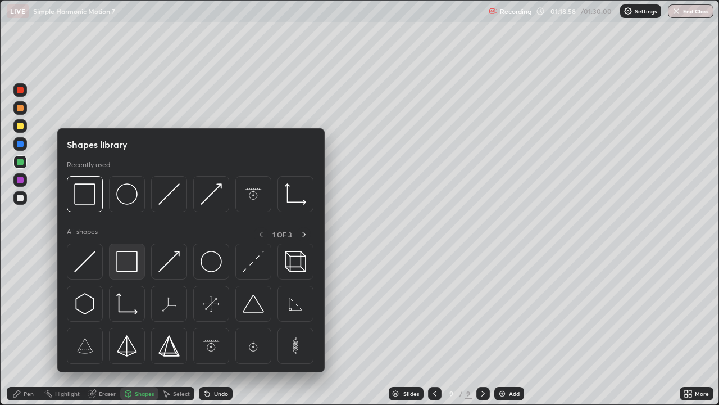
click at [121, 266] on img at bounding box center [126, 261] width 21 height 21
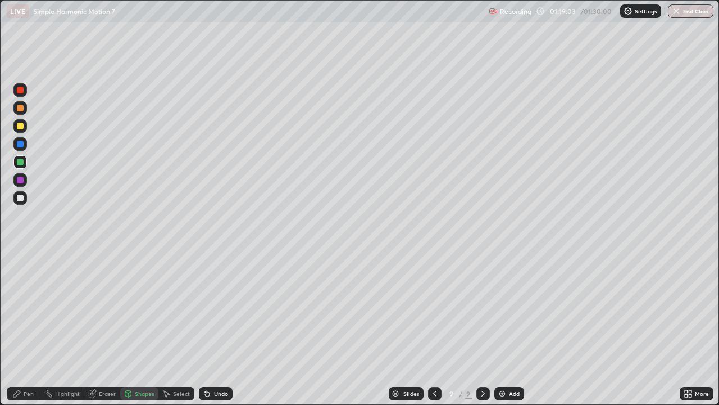
click at [17, 196] on div at bounding box center [20, 197] width 7 height 7
click at [105, 328] on div "Eraser" at bounding box center [107, 394] width 17 height 6
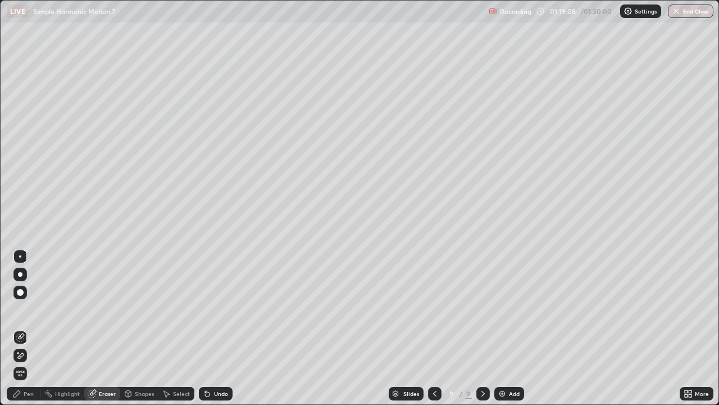
click at [26, 328] on div "Pen" at bounding box center [29, 394] width 10 height 6
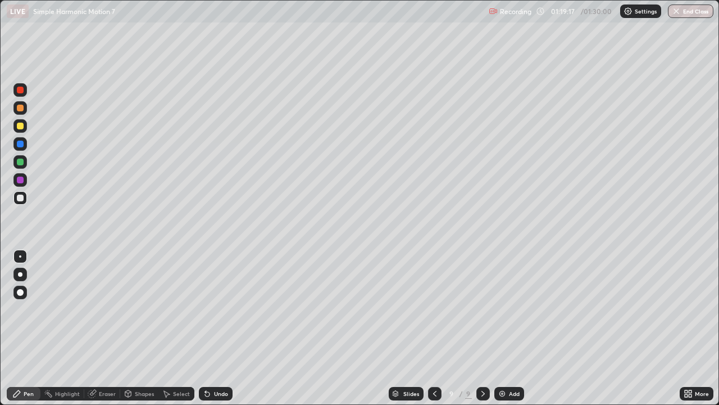
click at [143, 328] on div "Shapes" at bounding box center [144, 394] width 19 height 6
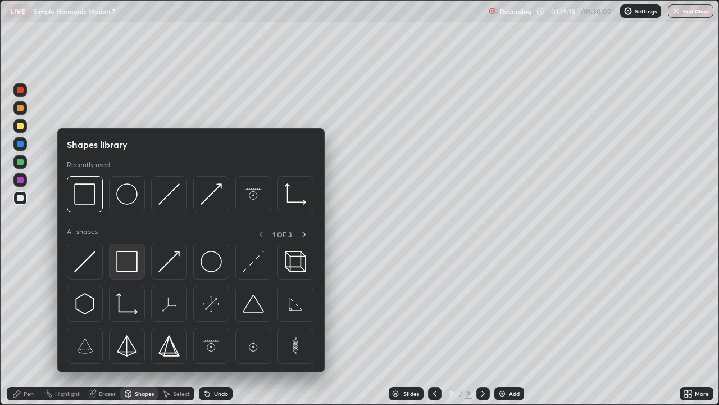
click at [123, 268] on img at bounding box center [126, 261] width 21 height 21
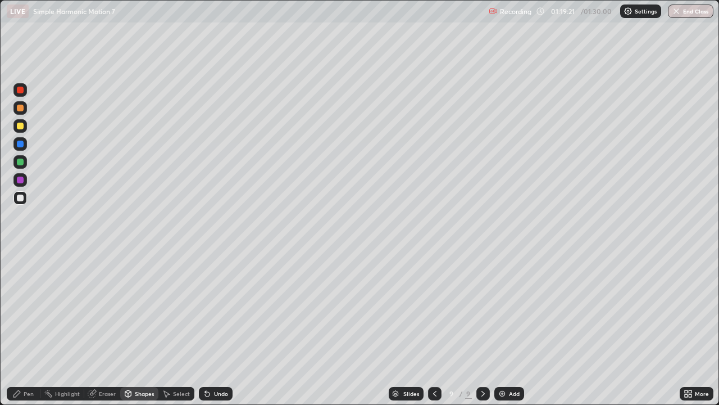
click at [29, 328] on div "Pen" at bounding box center [24, 393] width 34 height 13
click at [20, 145] on div at bounding box center [20, 144] width 7 height 7
click at [434, 328] on icon at bounding box center [435, 393] width 9 height 9
click at [481, 328] on icon at bounding box center [483, 393] width 9 height 9
click at [437, 328] on icon at bounding box center [435, 393] width 9 height 9
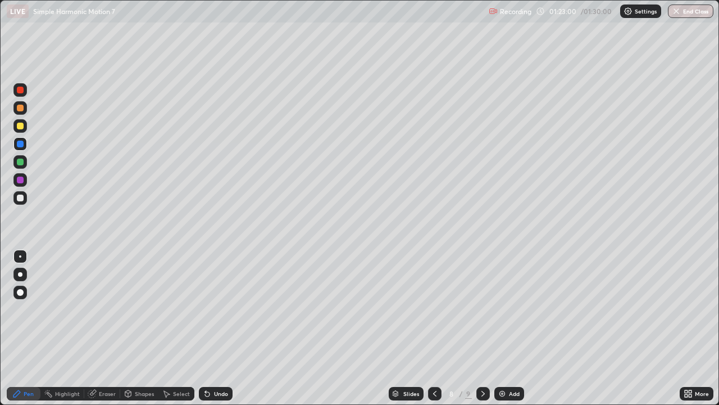
click at [479, 328] on icon at bounding box center [483, 393] width 9 height 9
click at [19, 127] on div at bounding box center [20, 126] width 7 height 7
click at [140, 328] on div "Shapes" at bounding box center [144, 394] width 19 height 6
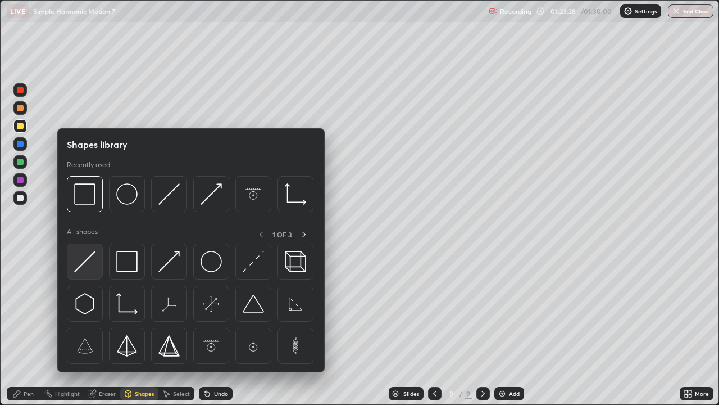
click at [86, 261] on img at bounding box center [84, 261] width 21 height 21
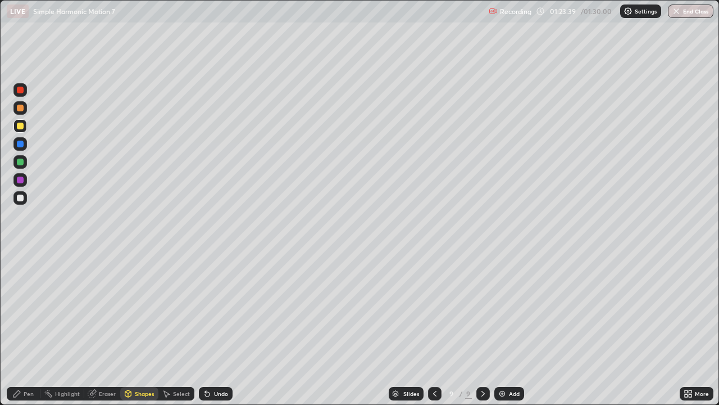
click at [29, 328] on div "Pen" at bounding box center [24, 393] width 34 height 13
click at [17, 144] on div at bounding box center [20, 144] width 7 height 7
click at [104, 328] on div "Eraser" at bounding box center [107, 394] width 17 height 6
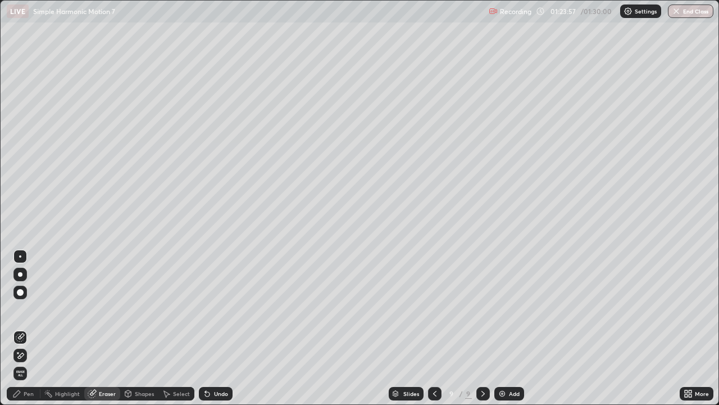
click at [28, 328] on div "Pen" at bounding box center [29, 394] width 10 height 6
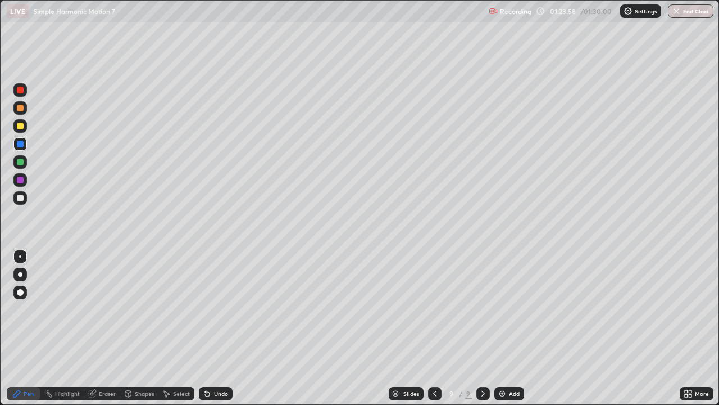
click at [19, 125] on div at bounding box center [20, 126] width 7 height 7
click at [31, 328] on div "Pen" at bounding box center [29, 394] width 10 height 6
click at [20, 143] on div at bounding box center [20, 144] width 7 height 7
click at [21, 196] on div at bounding box center [20, 197] width 7 height 7
click at [21, 178] on div at bounding box center [20, 179] width 7 height 7
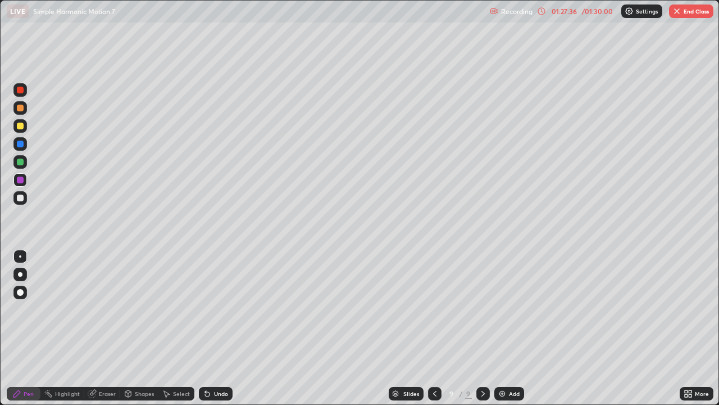
click at [17, 162] on div at bounding box center [20, 161] width 7 height 7
click at [20, 128] on div at bounding box center [20, 126] width 7 height 7
click at [103, 328] on div "Eraser" at bounding box center [107, 394] width 17 height 6
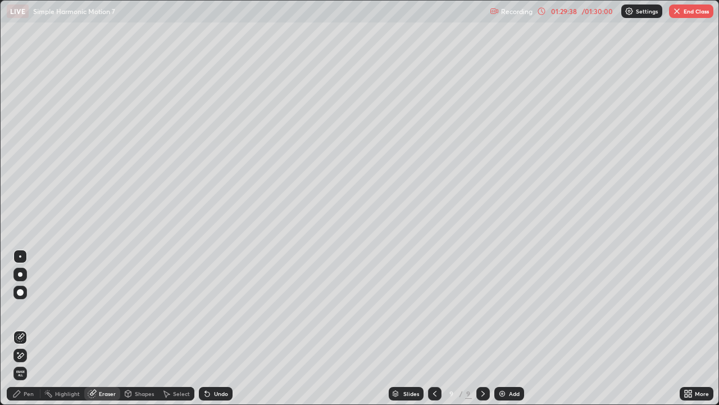
click at [34, 328] on div "Pen" at bounding box center [24, 393] width 34 height 13
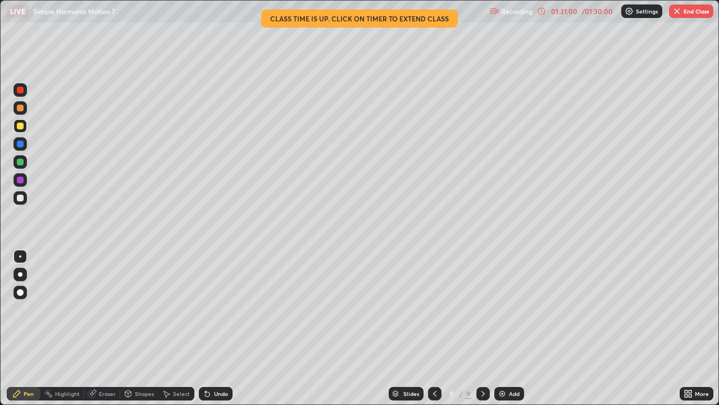
click at [67, 328] on div "Highlight" at bounding box center [67, 394] width 25 height 6
click at [505, 328] on img at bounding box center [502, 393] width 9 height 9
click at [33, 328] on div "Pen" at bounding box center [24, 393] width 34 height 13
click at [20, 198] on div at bounding box center [20, 197] width 7 height 7
click at [433, 328] on icon at bounding box center [434, 393] width 9 height 9
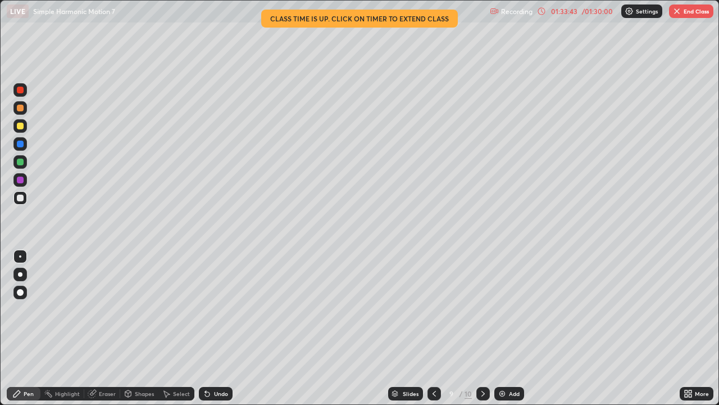
click at [220, 328] on div "Undo" at bounding box center [221, 394] width 14 height 6
click at [482, 328] on icon at bounding box center [483, 393] width 9 height 9
click at [110, 328] on div "Eraser" at bounding box center [107, 394] width 17 height 6
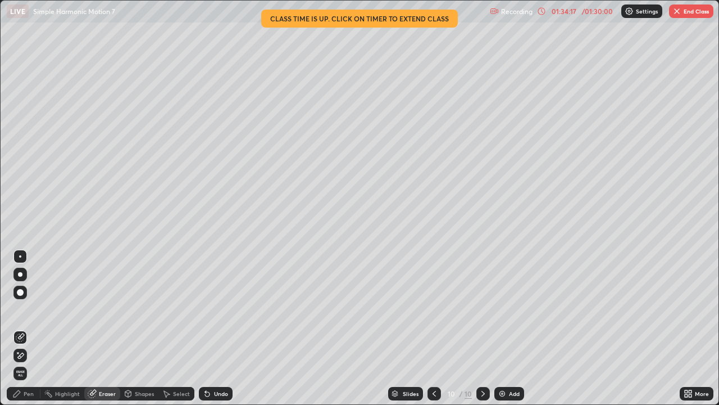
click at [108, 328] on div "Eraser" at bounding box center [107, 394] width 17 height 6
click at [30, 328] on div "Pen" at bounding box center [24, 393] width 34 height 13
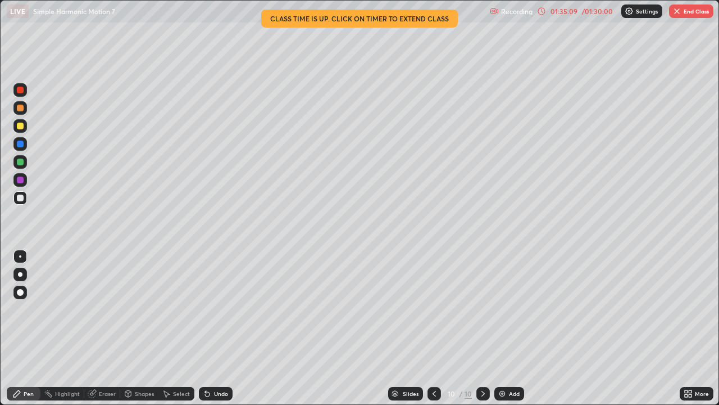
click at [21, 126] on div at bounding box center [20, 126] width 7 height 7
click at [106, 328] on div "Eraser" at bounding box center [107, 394] width 17 height 6
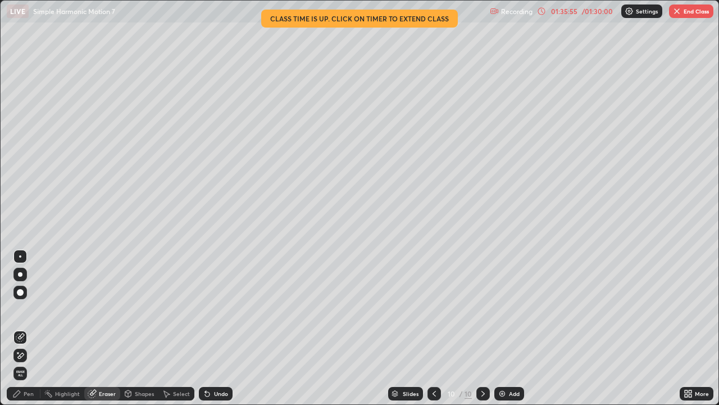
click at [30, 328] on div "Pen" at bounding box center [24, 393] width 34 height 13
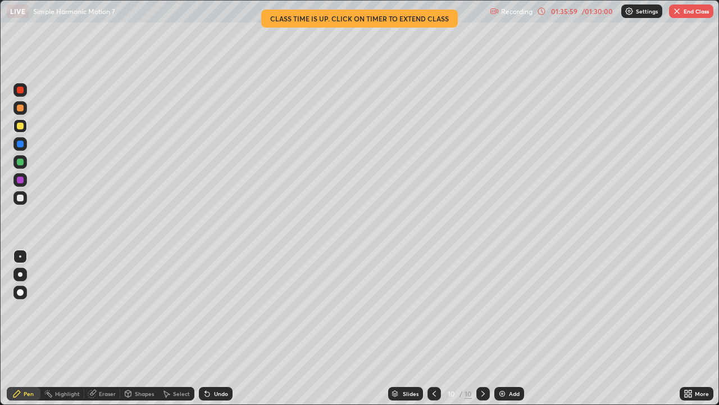
click at [105, 328] on div "Eraser" at bounding box center [102, 393] width 36 height 13
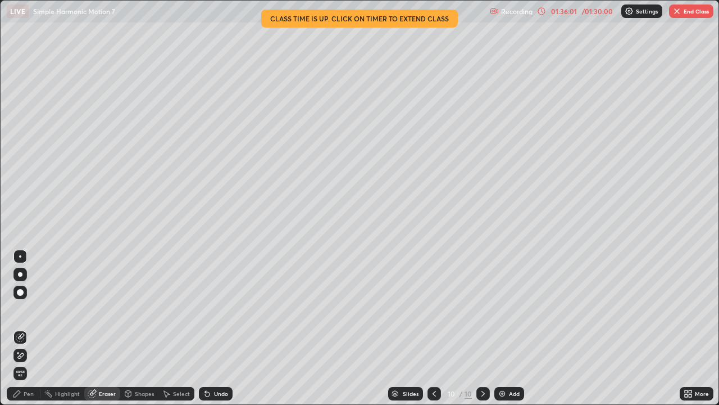
click at [25, 328] on div "Pen" at bounding box center [24, 393] width 34 height 13
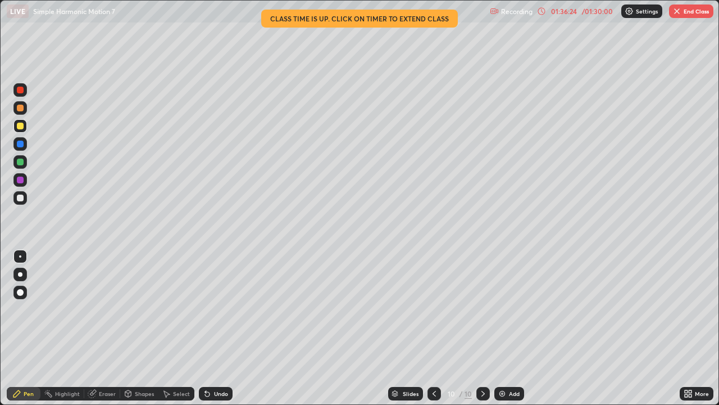
click at [433, 328] on icon at bounding box center [434, 393] width 9 height 9
click at [479, 328] on div at bounding box center [483, 393] width 13 height 13
click at [20, 161] on div at bounding box center [20, 161] width 7 height 7
click at [381, 20] on div "LIVE Simple Harmonic Motion 7" at bounding box center [246, 11] width 479 height 22
click at [375, 21] on div "LIVE Simple Harmonic Motion 7" at bounding box center [246, 11] width 479 height 22
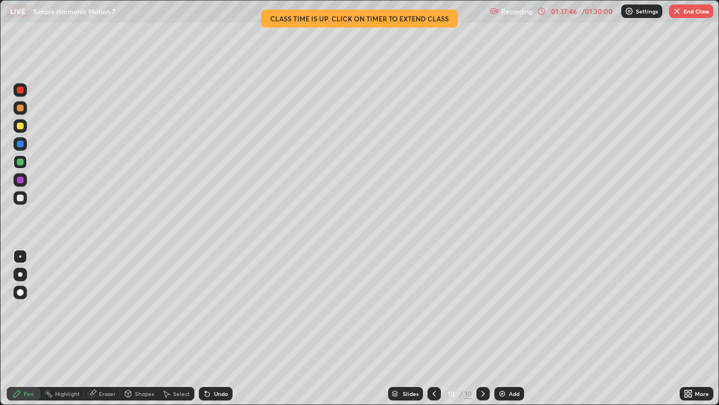
click at [381, 19] on div "LIVE Simple Harmonic Motion 7" at bounding box center [246, 11] width 479 height 22
click at [563, 13] on div "01:37:48" at bounding box center [564, 11] width 31 height 7
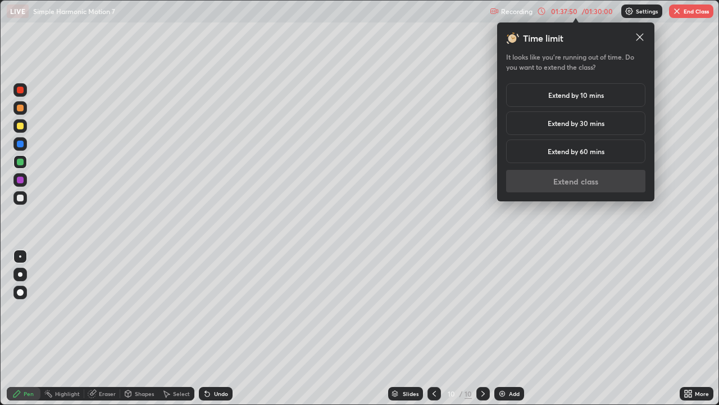
click at [567, 97] on h5 "Extend by 10 mins" at bounding box center [577, 95] width 56 height 10
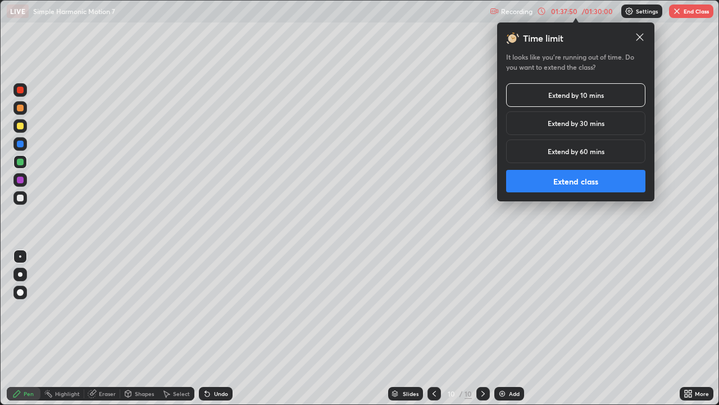
click at [570, 183] on button "Extend class" at bounding box center [575, 181] width 139 height 22
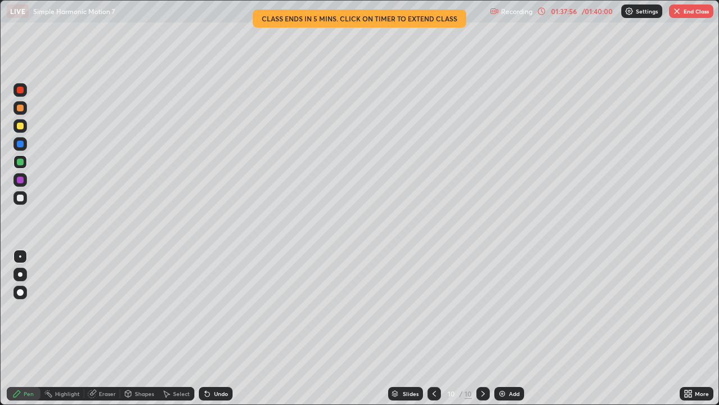
click at [569, 13] on div "01:37:56" at bounding box center [564, 11] width 31 height 7
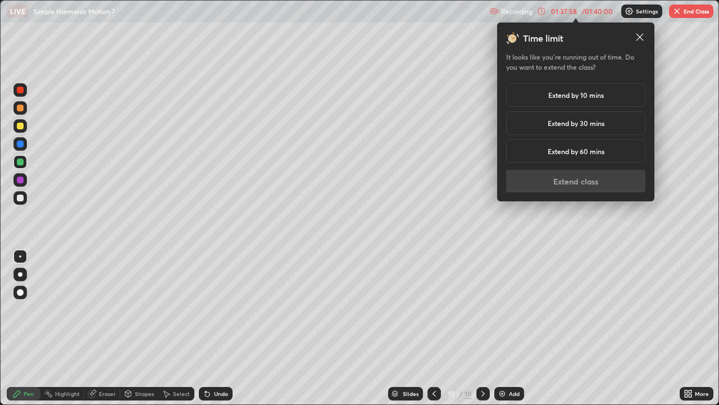
click at [584, 94] on h5 "Extend by 10 mins" at bounding box center [577, 95] width 56 height 10
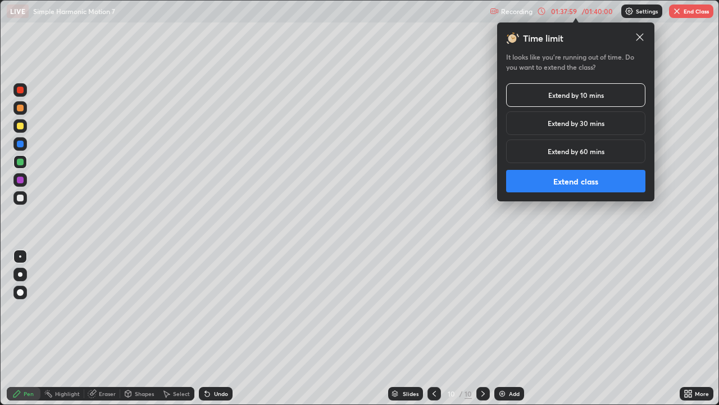
click at [572, 183] on button "Extend class" at bounding box center [575, 181] width 139 height 22
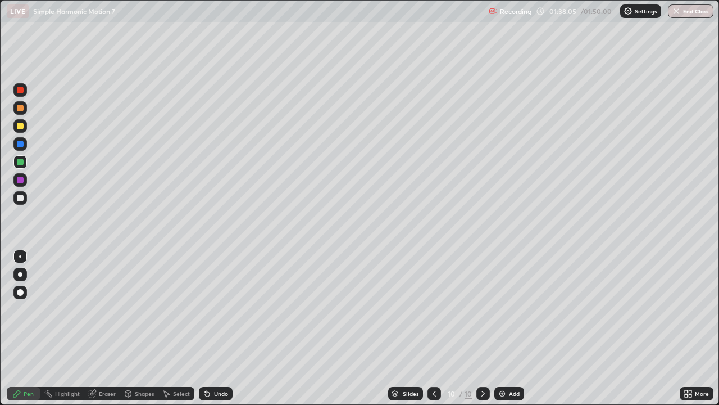
click at [18, 196] on div at bounding box center [20, 197] width 7 height 7
click at [499, 328] on img at bounding box center [502, 393] width 9 height 9
click at [433, 328] on icon at bounding box center [435, 393] width 9 height 9
click at [482, 328] on icon at bounding box center [483, 393] width 9 height 9
click at [20, 162] on div at bounding box center [20, 161] width 7 height 7
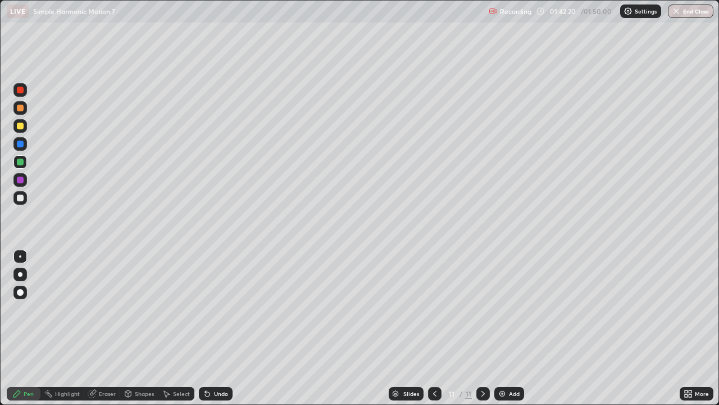
click at [143, 328] on div "Shapes" at bounding box center [144, 394] width 19 height 6
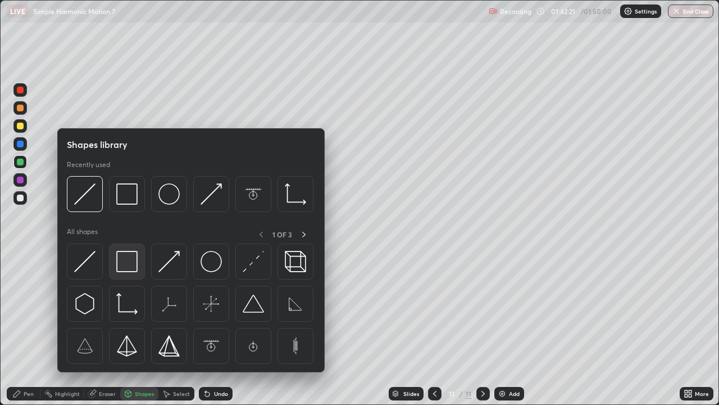
click at [124, 272] on img at bounding box center [126, 261] width 21 height 21
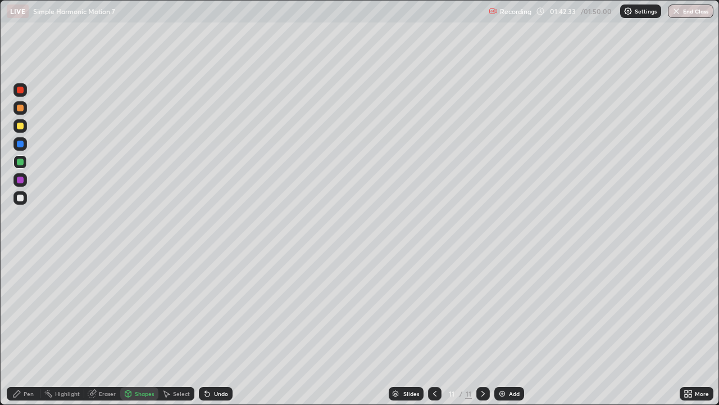
click at [22, 197] on div at bounding box center [20, 197] width 7 height 7
click at [141, 328] on div "Shapes" at bounding box center [144, 394] width 19 height 6
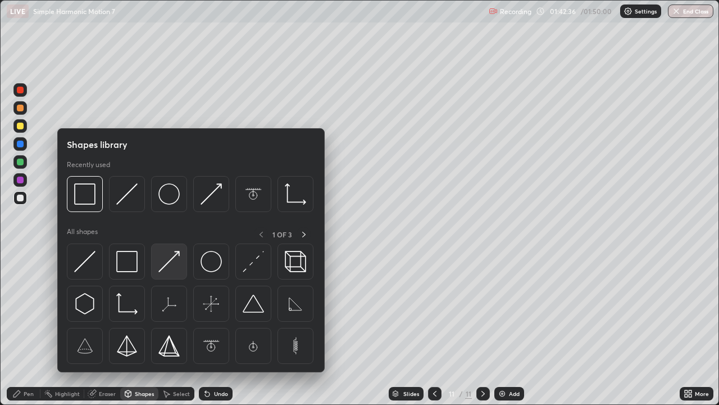
click at [161, 268] on img at bounding box center [168, 261] width 21 height 21
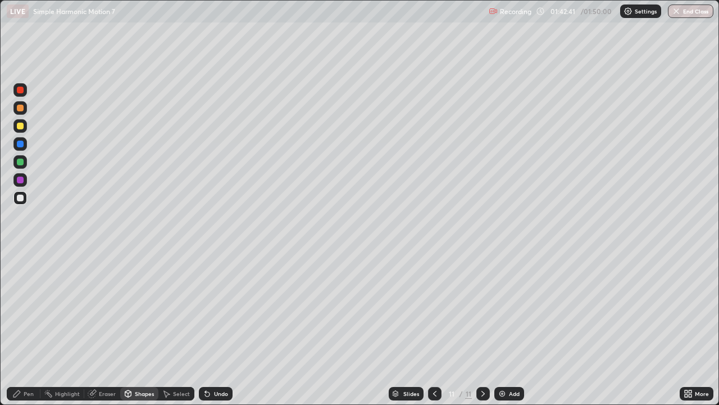
click at [25, 328] on div "Pen" at bounding box center [29, 394] width 10 height 6
click at [105, 328] on div "Eraser" at bounding box center [107, 394] width 17 height 6
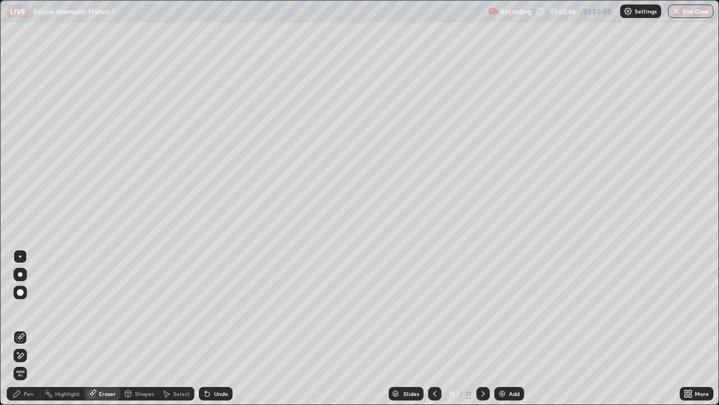
click at [30, 328] on div "Pen" at bounding box center [29, 394] width 10 height 6
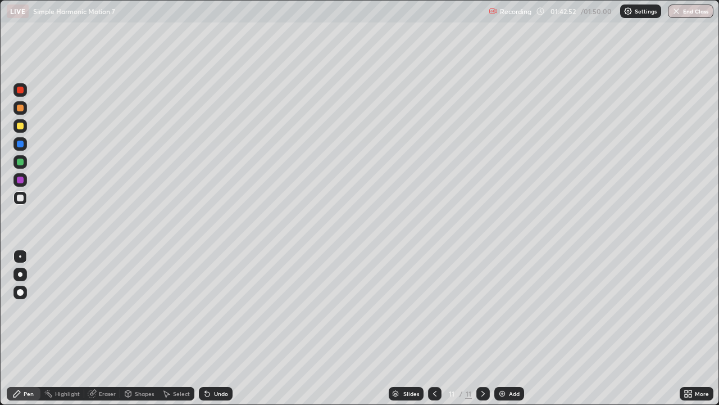
click at [22, 143] on div at bounding box center [20, 144] width 7 height 7
click at [20, 91] on div at bounding box center [20, 90] width 7 height 7
click at [21, 198] on div at bounding box center [20, 197] width 7 height 7
click at [19, 107] on div at bounding box center [20, 108] width 7 height 7
click at [20, 195] on div at bounding box center [20, 197] width 7 height 7
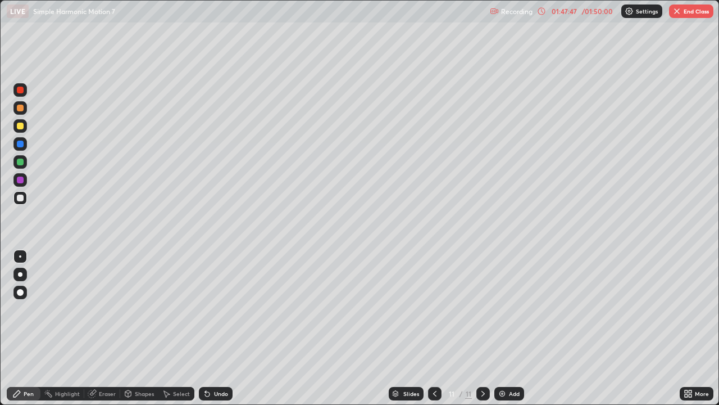
click at [434, 328] on icon at bounding box center [435, 393] width 9 height 9
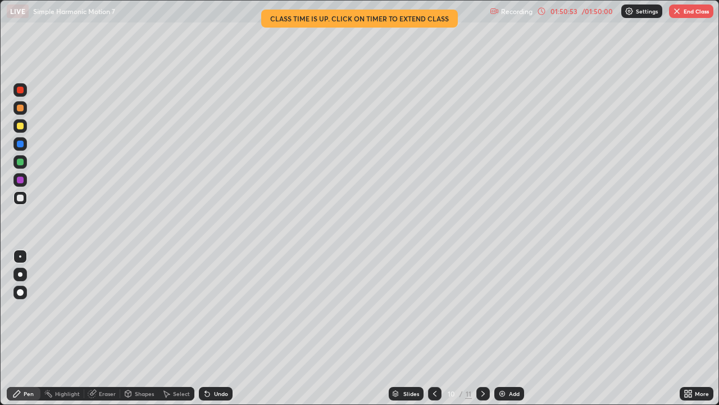
click at [482, 328] on icon at bounding box center [483, 393] width 9 height 9
click at [680, 13] on img "button" at bounding box center [677, 11] width 9 height 9
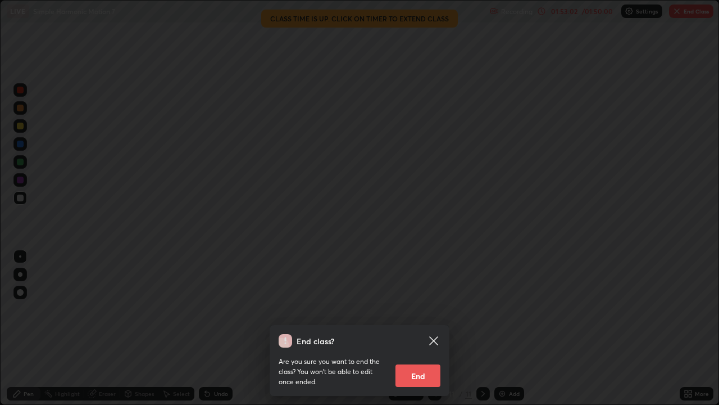
click at [423, 328] on button "End" at bounding box center [418, 375] width 45 height 22
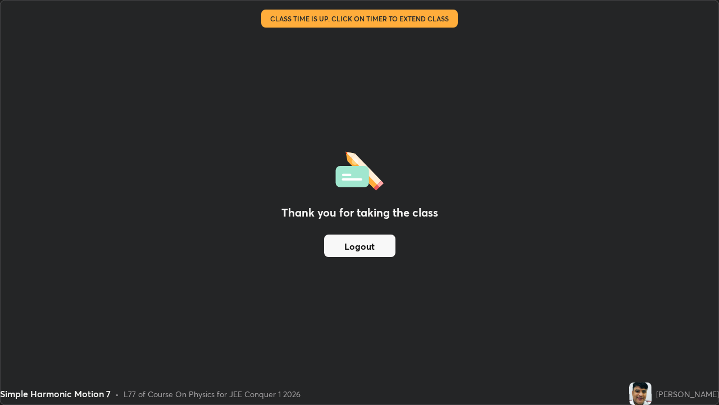
click at [338, 243] on button "Logout" at bounding box center [359, 245] width 71 height 22
click at [352, 246] on button "Logout" at bounding box center [359, 245] width 71 height 22
click at [355, 244] on button "Logout" at bounding box center [359, 245] width 71 height 22
click at [355, 243] on button "Logout" at bounding box center [359, 245] width 71 height 22
click at [356, 244] on button "Logout" at bounding box center [359, 245] width 71 height 22
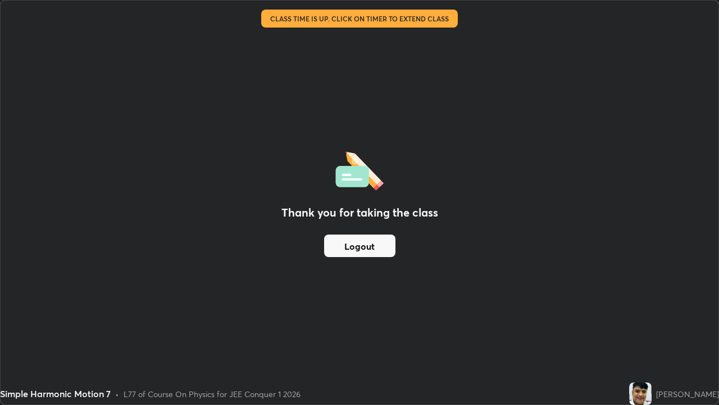
click at [358, 244] on button "Logout" at bounding box center [359, 245] width 71 height 22
click at [359, 246] on button "Logout" at bounding box center [359, 245] width 71 height 22
click at [360, 247] on button "Logout" at bounding box center [359, 245] width 71 height 22
click at [360, 249] on button "Logout" at bounding box center [359, 245] width 71 height 22
click at [359, 247] on button "Logout" at bounding box center [359, 245] width 71 height 22
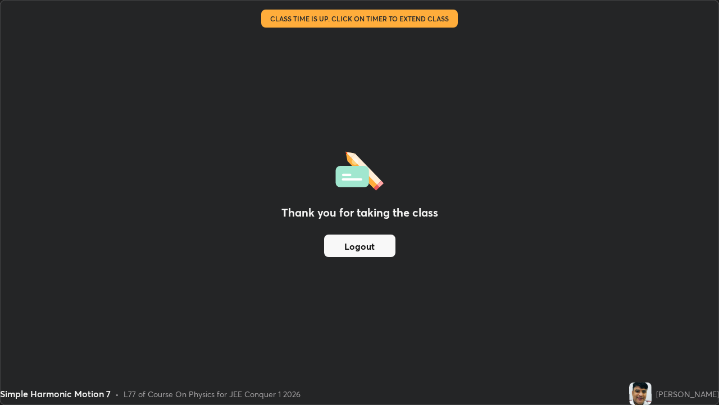
click at [358, 244] on button "Logout" at bounding box center [359, 245] width 71 height 22
click at [360, 248] on button "Logout" at bounding box center [359, 245] width 71 height 22
click at [359, 247] on button "Logout" at bounding box center [359, 245] width 71 height 22
click at [359, 248] on button "Logout" at bounding box center [359, 245] width 71 height 22
click at [360, 248] on button "Logout" at bounding box center [359, 245] width 71 height 22
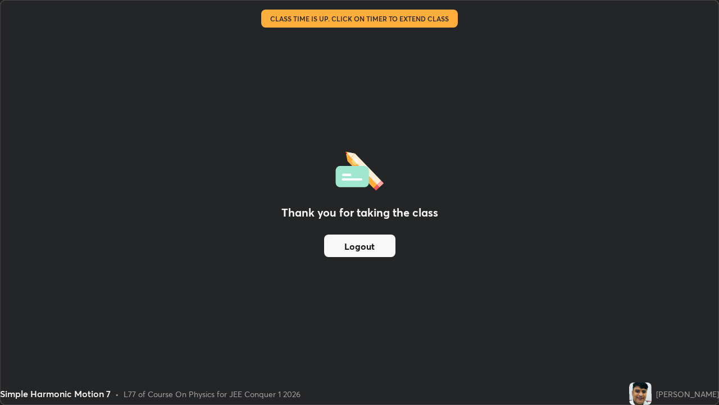
click at [361, 248] on button "Logout" at bounding box center [359, 245] width 71 height 22
click at [361, 247] on button "Logout" at bounding box center [359, 245] width 71 height 22
click at [364, 242] on button "Logout" at bounding box center [359, 245] width 71 height 22
click at [373, 80] on div "Thank you for taking the class Logout" at bounding box center [360, 203] width 718 height 404
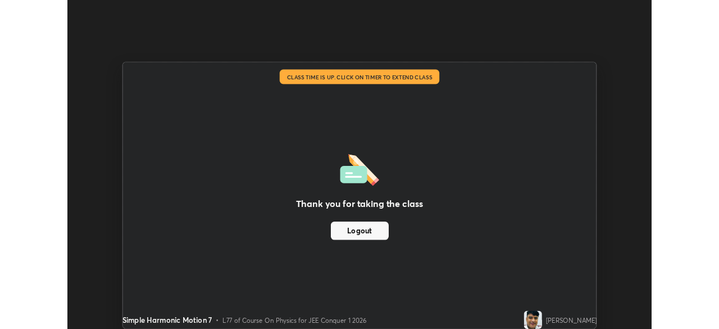
scroll to position [55873, 55482]
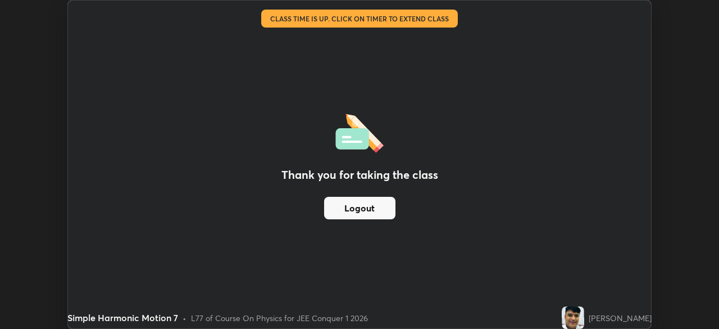
click at [359, 212] on button "Logout" at bounding box center [359, 208] width 71 height 22
click at [359, 214] on button "Logout" at bounding box center [359, 208] width 71 height 22
click at [361, 211] on button "Logout" at bounding box center [359, 208] width 71 height 22
click at [361, 213] on button "Logout" at bounding box center [359, 208] width 71 height 22
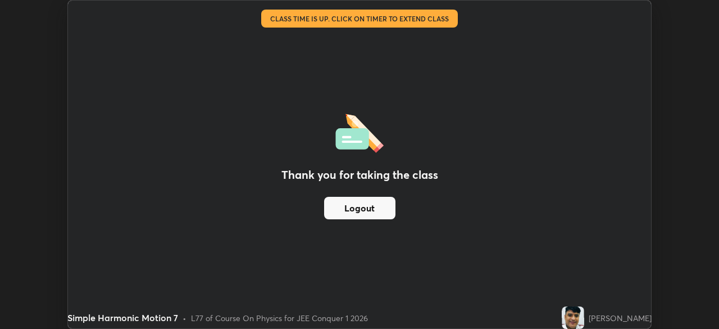
click at [362, 214] on button "Logout" at bounding box center [359, 208] width 71 height 22
click at [364, 213] on button "Logout" at bounding box center [359, 208] width 71 height 22
click at [365, 210] on button "Logout" at bounding box center [359, 208] width 71 height 22
